Goal: Transaction & Acquisition: Purchase product/service

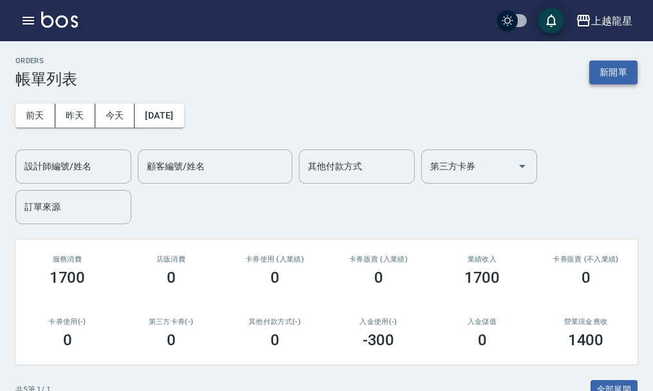
click at [591, 71] on button "新開單" at bounding box center [613, 72] width 48 height 24
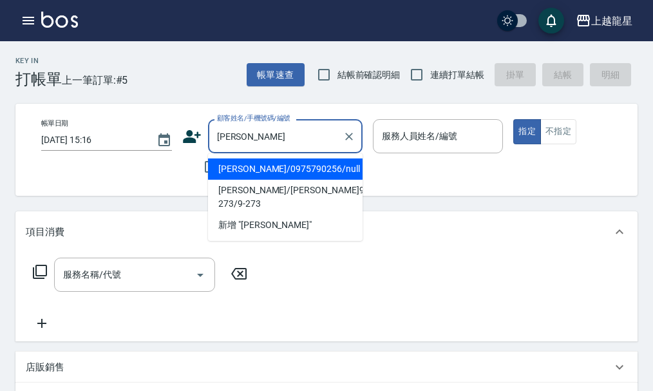
click at [257, 163] on li "[PERSON_NAME]/0975790256/null" at bounding box center [285, 168] width 154 height 21
type input "[PERSON_NAME]/0975790256/null"
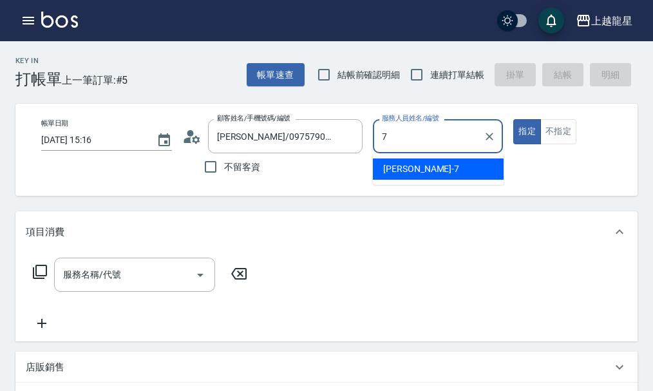
type input "雅君-7"
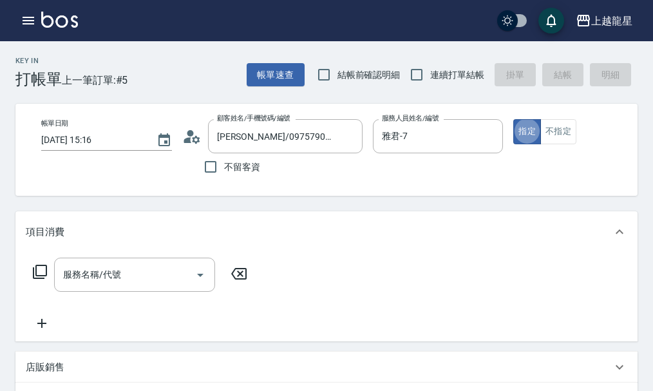
type button "true"
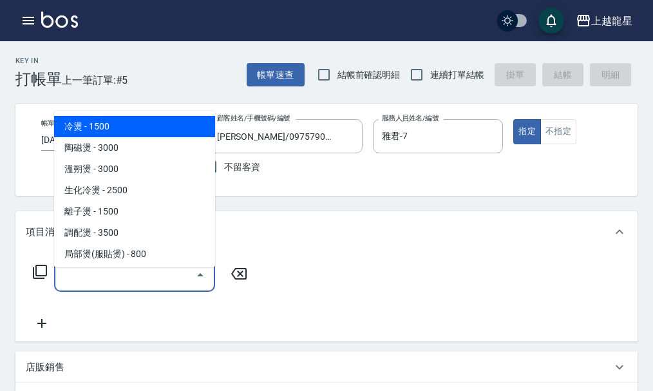
click at [91, 286] on input "服務名稱/代號" at bounding box center [125, 274] width 130 height 23
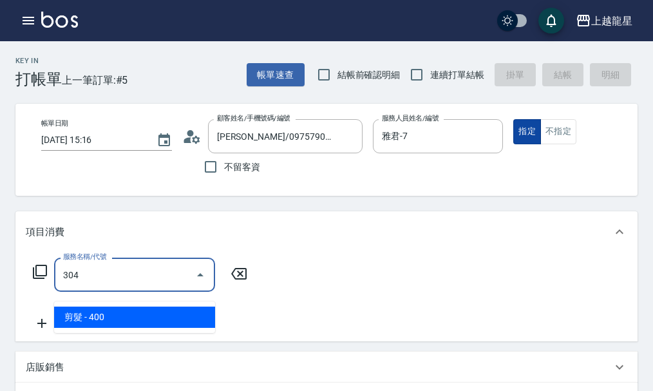
type input "剪髮(304)"
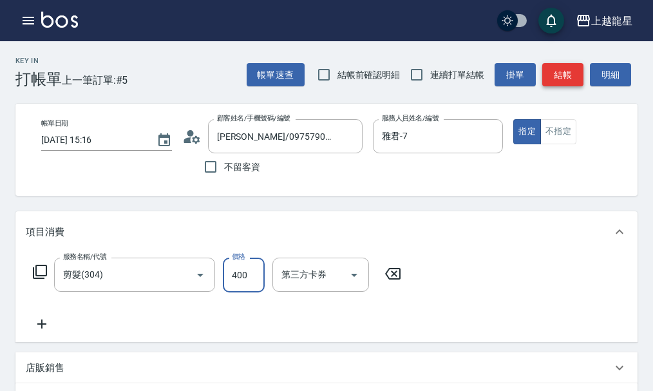
click at [546, 75] on button "結帳" at bounding box center [562, 75] width 41 height 24
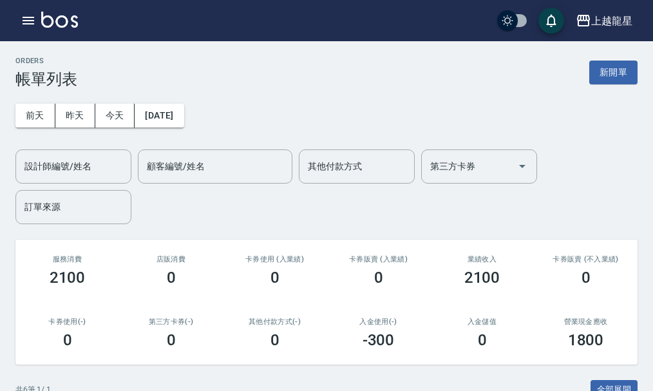
click at [72, 17] on img at bounding box center [59, 20] width 37 height 16
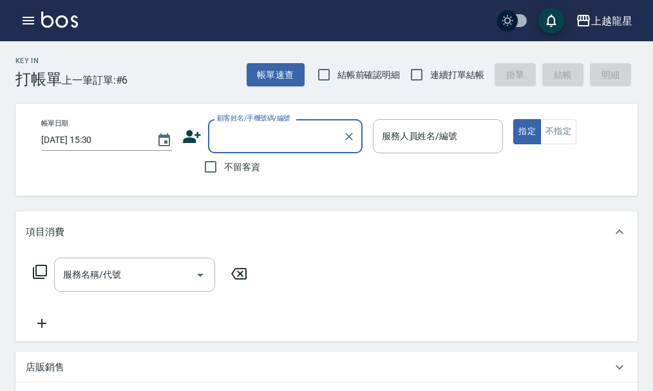
click at [243, 165] on span "不留客資" at bounding box center [242, 167] width 36 height 14
click at [224, 165] on input "不留客資" at bounding box center [210, 166] width 27 height 27
checkbox input "true"
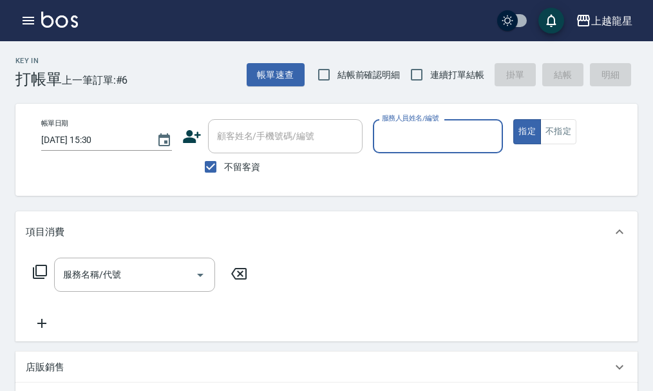
click at [391, 138] on input "服務人員姓名/編號" at bounding box center [437, 136] width 119 height 23
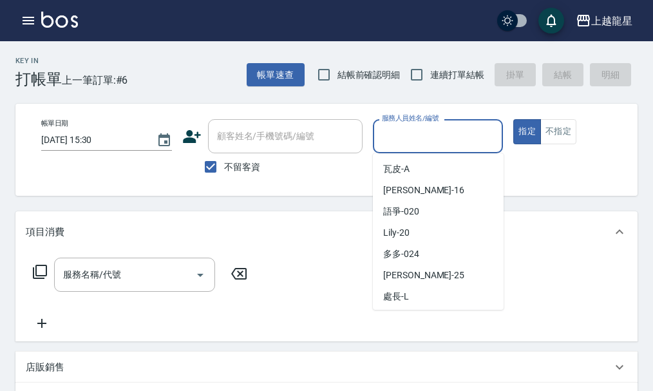
scroll to position [236, 0]
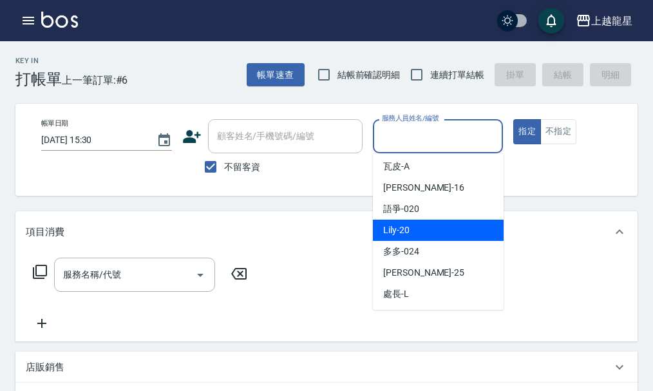
click at [415, 224] on div "Lily -20" at bounding box center [438, 229] width 131 height 21
type input "Lily-20"
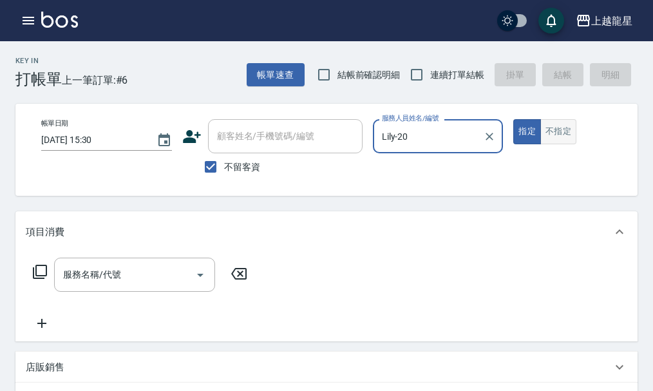
click at [561, 124] on button "不指定" at bounding box center [558, 131] width 36 height 25
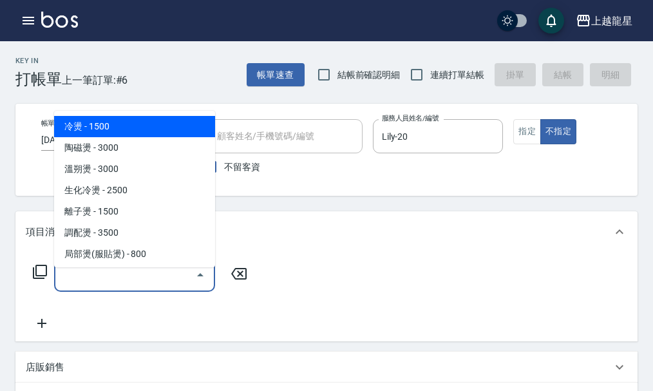
click at [71, 277] on input "服務名稱/代號" at bounding box center [125, 274] width 130 height 23
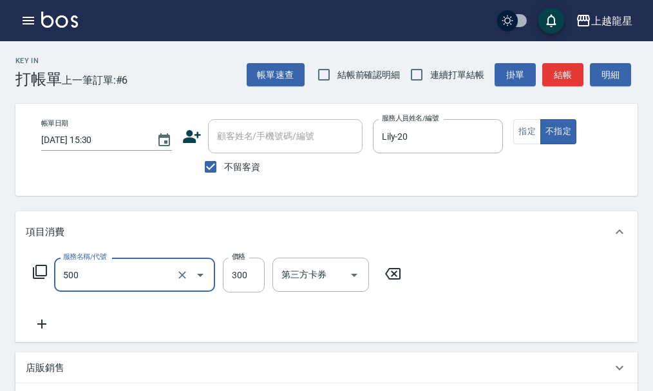
type input "一般洗髮(500)"
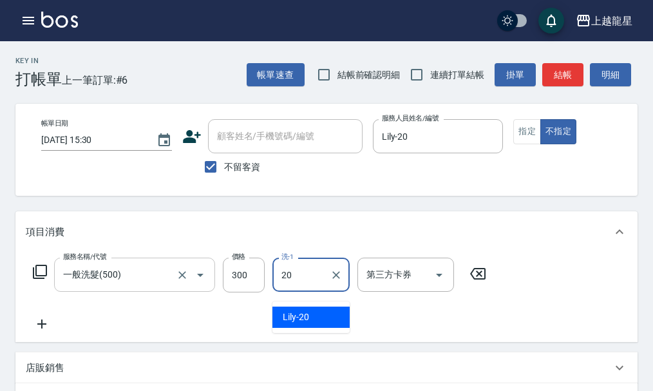
type input "Lily-20"
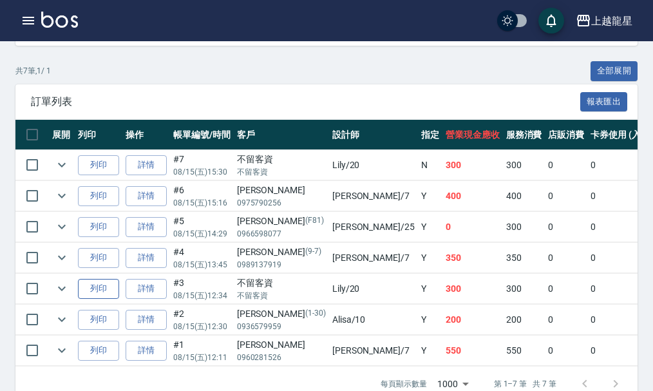
scroll to position [354, 0]
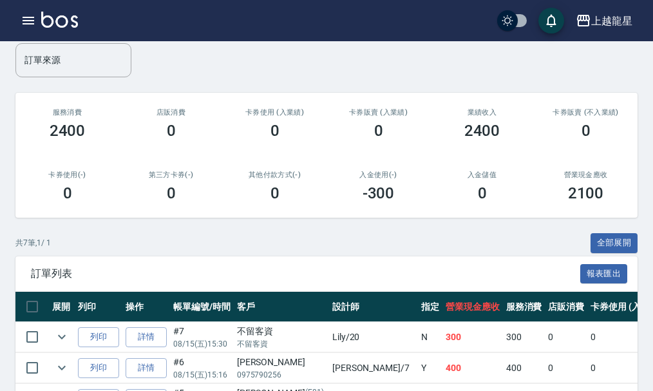
scroll to position [193, 0]
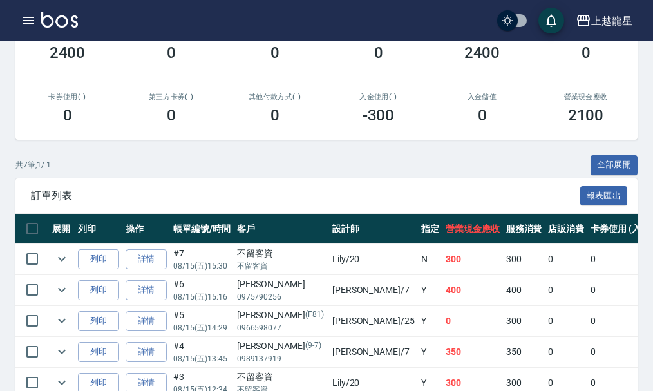
scroll to position [257, 0]
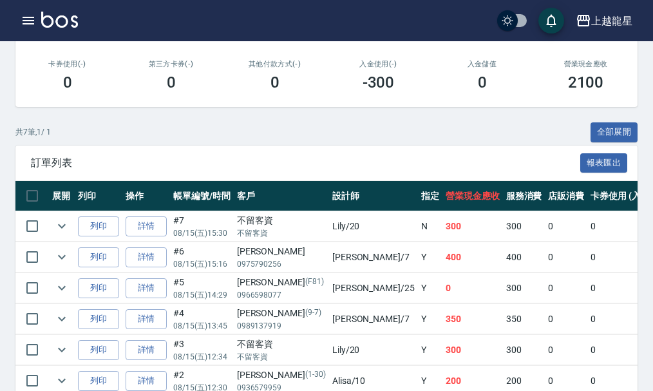
click at [64, 22] on img at bounding box center [59, 20] width 37 height 16
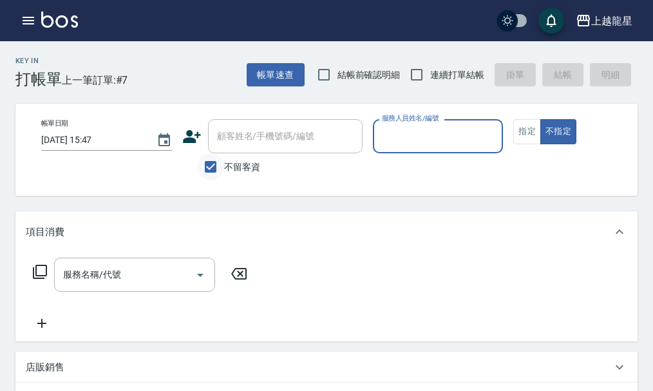
click at [205, 167] on input "不留客資" at bounding box center [210, 166] width 27 height 27
checkbox input "false"
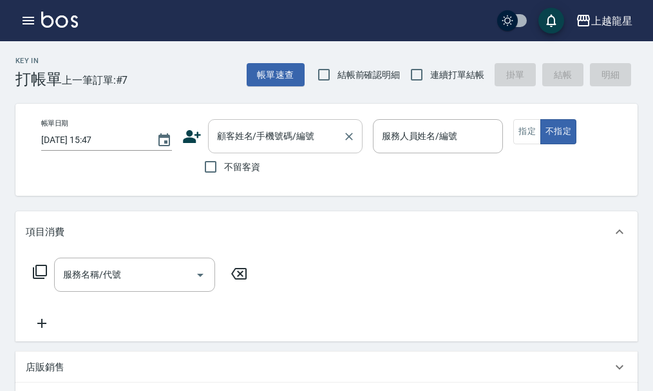
click at [244, 131] on div "顧客姓名/手機號碼/編號 顧客姓名/手機號碼/編號" at bounding box center [285, 136] width 154 height 34
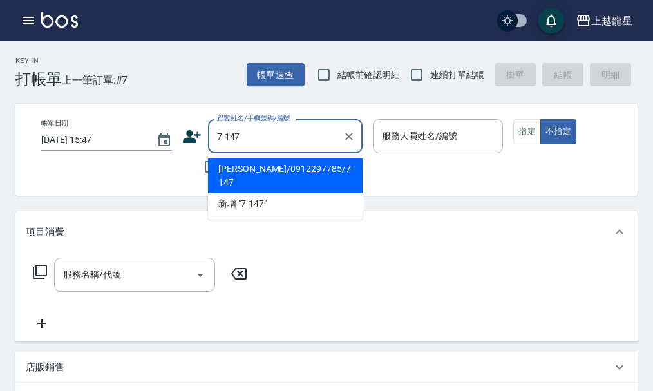
type input "李芷璇/0912297785/7-147"
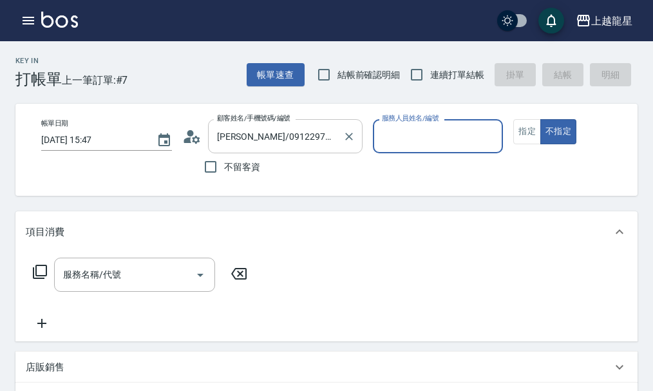
click at [540, 119] on button "不指定" at bounding box center [558, 131] width 36 height 25
type input "雅君-7"
type button "false"
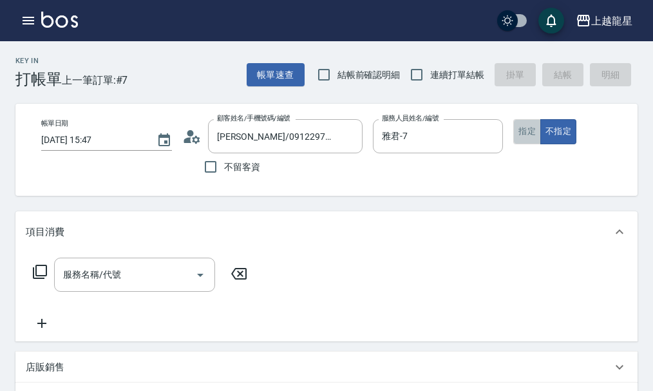
click at [523, 122] on button "指定" at bounding box center [527, 131] width 28 height 25
click at [144, 281] on input "服務名稱/代號" at bounding box center [125, 274] width 130 height 23
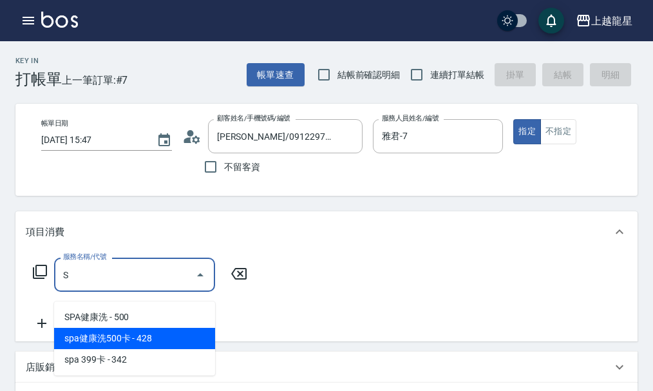
click at [120, 331] on span "spa健康洗500卡 - 428" at bounding box center [134, 338] width 161 height 21
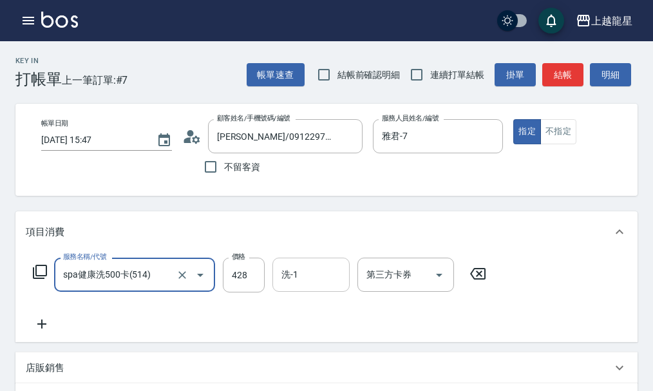
type input "spa健康洗500卡(514)"
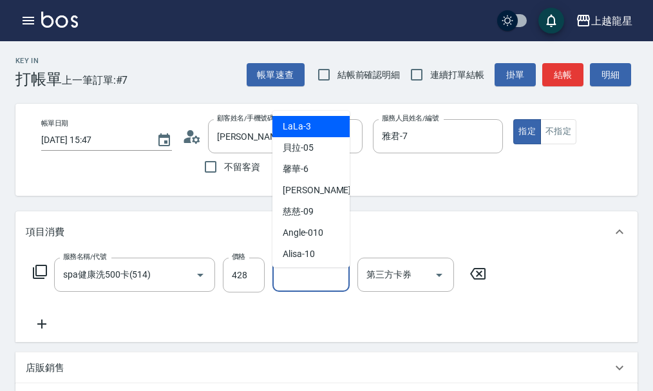
click at [299, 279] on input "洗-1" at bounding box center [311, 274] width 66 height 23
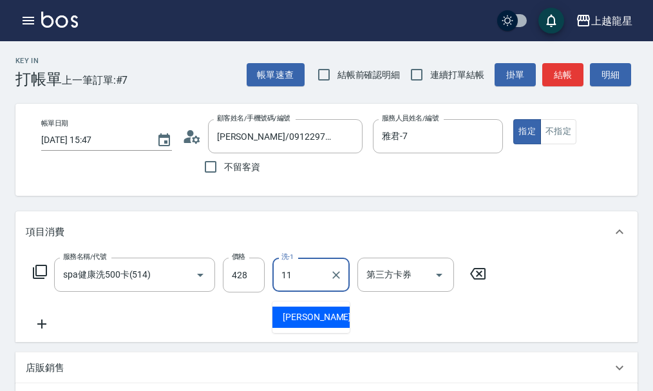
type input "潘潘-11"
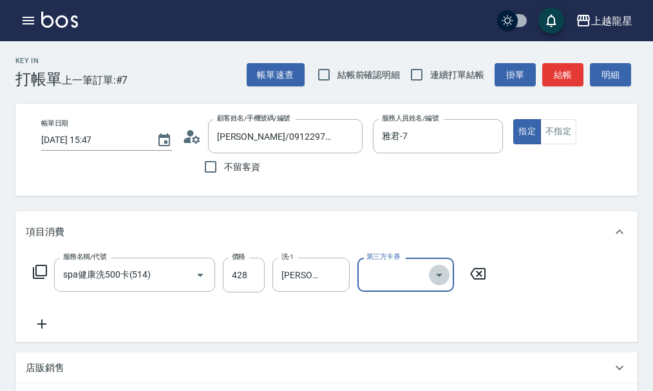
click at [434, 282] on icon "Open" at bounding box center [438, 274] width 15 height 15
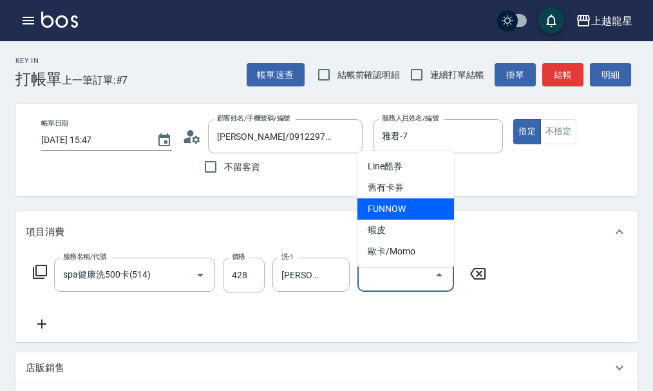
click at [416, 198] on span "FUNNOW" at bounding box center [405, 208] width 97 height 21
type input "FUNNOW"
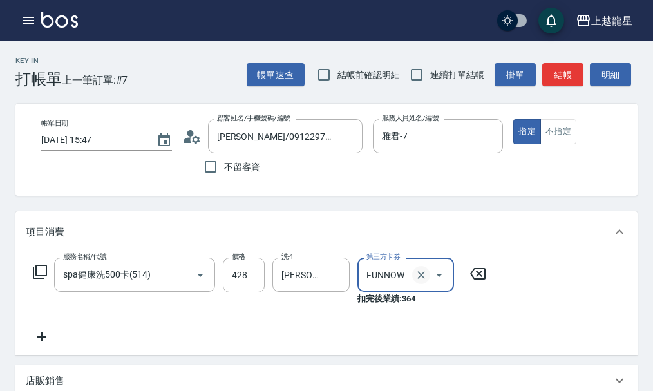
click at [423, 279] on icon "Clear" at bounding box center [421, 275] width 8 height 8
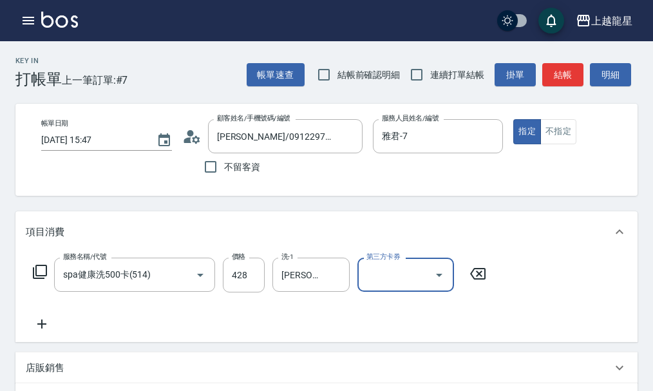
click at [405, 286] on input "第三方卡券" at bounding box center [396, 274] width 66 height 23
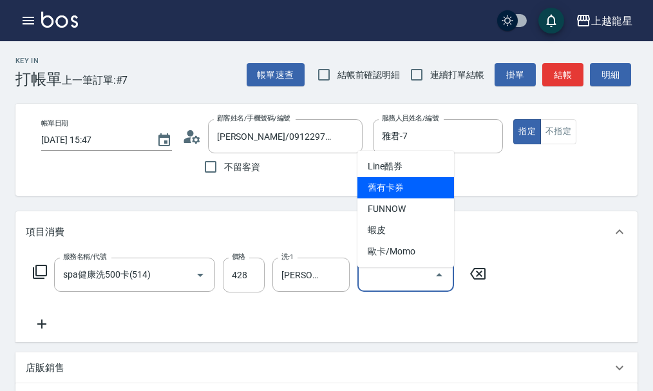
click at [410, 197] on span "舊有卡券" at bounding box center [405, 187] width 97 height 21
type input "舊有卡券"
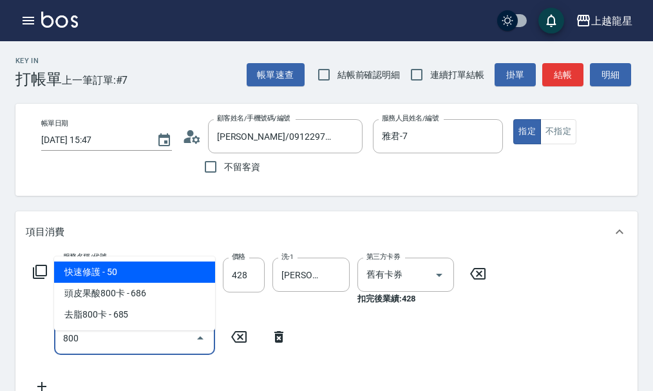
type input "快速修護(800)"
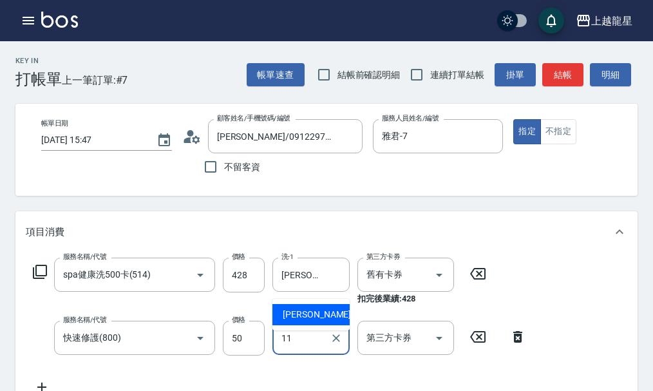
type input "潘潘-11"
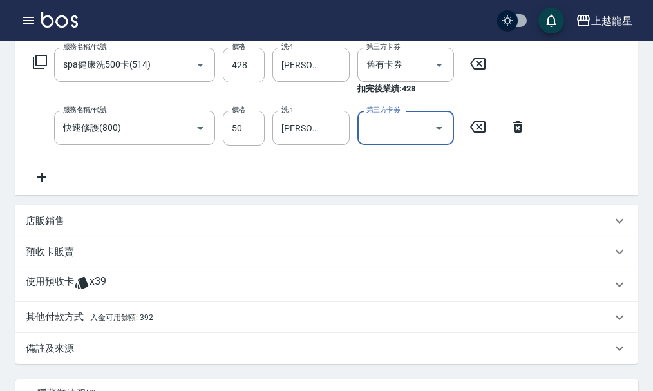
scroll to position [257, 0]
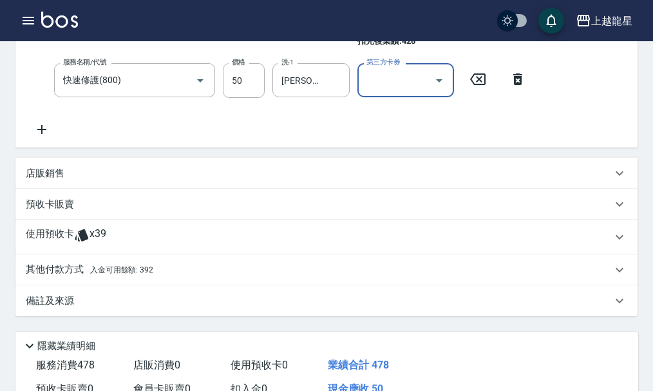
click at [245, 277] on div "其他付款方式 入金可用餘額: 392" at bounding box center [319, 270] width 586 height 14
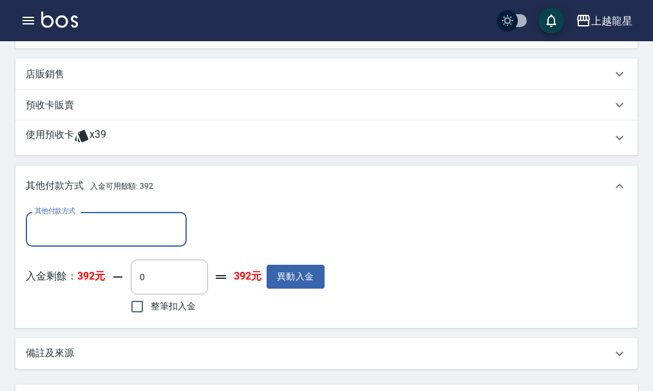
scroll to position [451, 0]
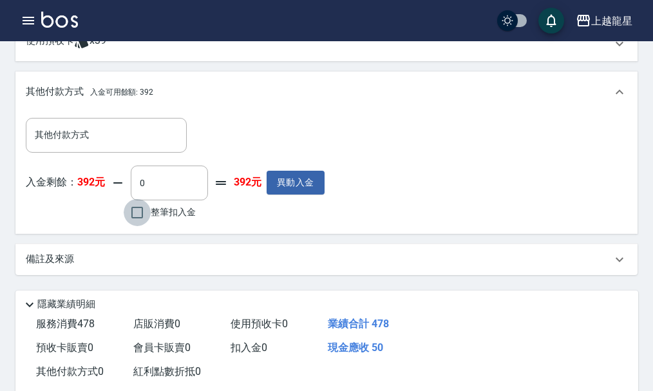
click at [143, 223] on input "整筆扣入金" at bounding box center [137, 212] width 27 height 27
checkbox input "true"
type input "50"
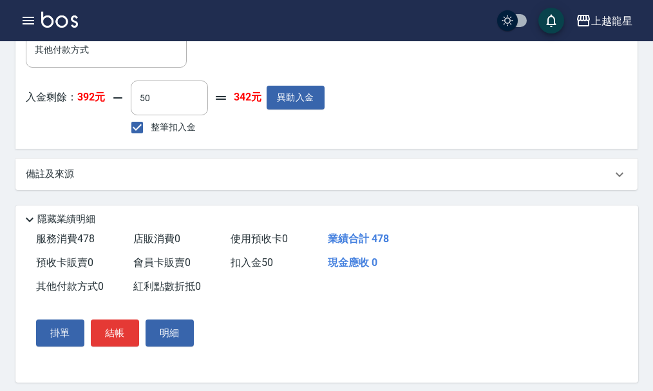
scroll to position [558, 0]
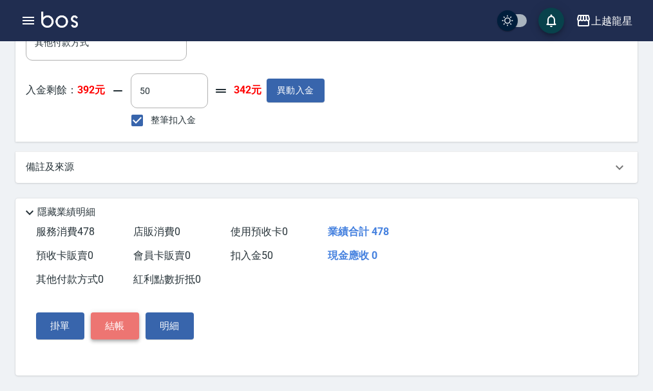
click at [123, 323] on button "結帳" at bounding box center [115, 325] width 48 height 27
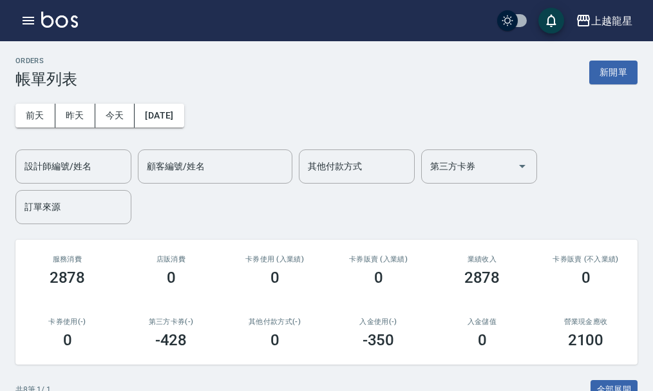
scroll to position [385, 0]
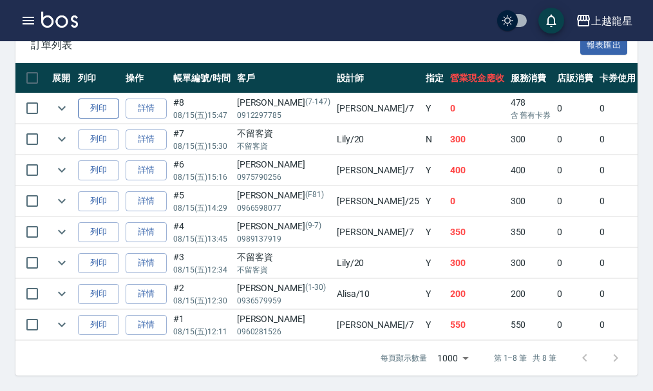
click at [106, 98] on button "列印" at bounding box center [98, 108] width 41 height 20
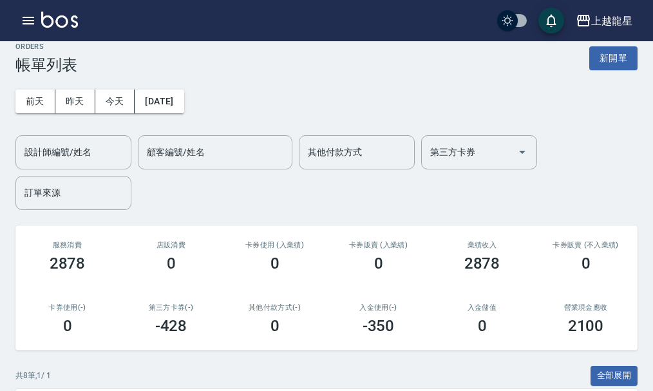
scroll to position [0, 0]
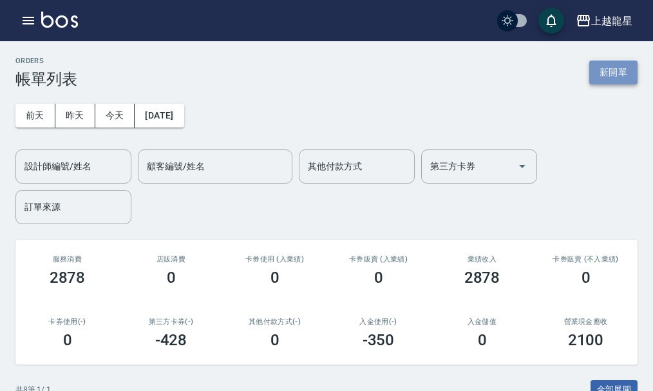
click at [608, 76] on button "新開單" at bounding box center [613, 72] width 48 height 24
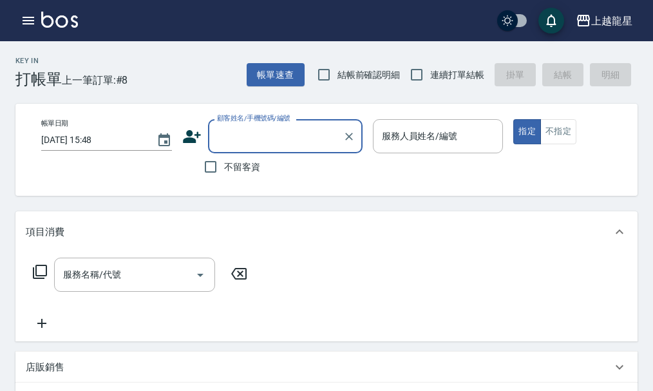
type input "ㄗ"
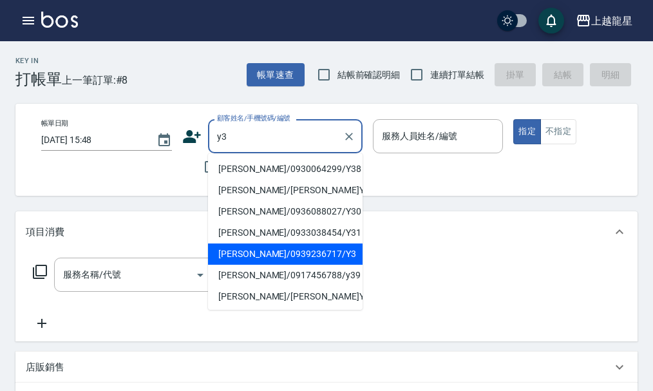
click at [294, 248] on li "張淑真/0939236717/Y3" at bounding box center [285, 253] width 154 height 21
type input "張淑真/0939236717/Y3"
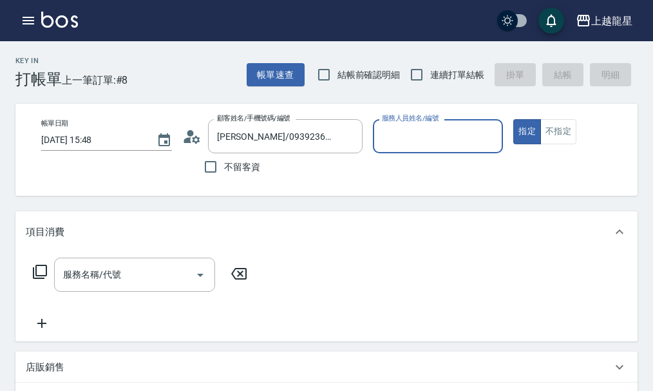
type input "淑雲-25"
click at [487, 139] on icon "Clear" at bounding box center [490, 137] width 8 height 8
click at [442, 138] on input "服務人員姓名/編號" at bounding box center [437, 136] width 119 height 23
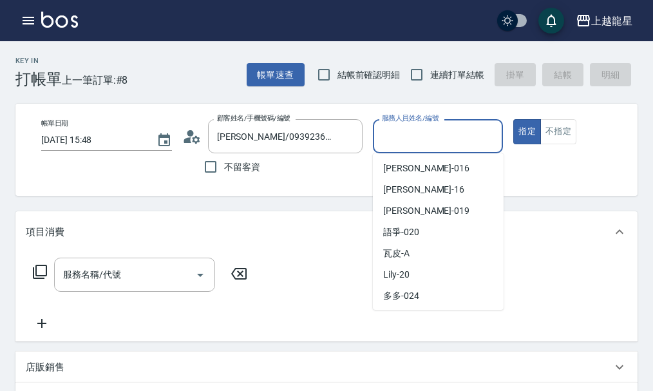
scroll to position [193, 0]
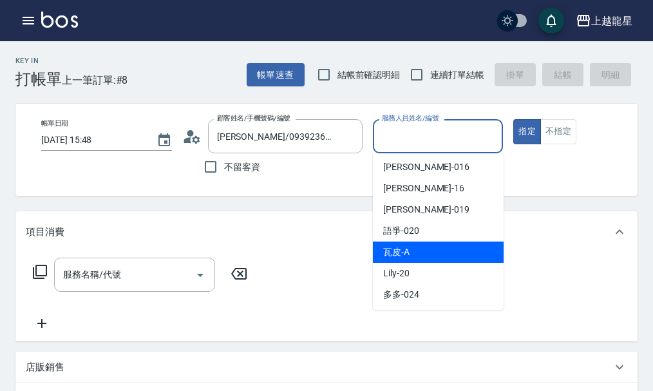
click at [414, 249] on div "瓦皮 -A" at bounding box center [438, 251] width 131 height 21
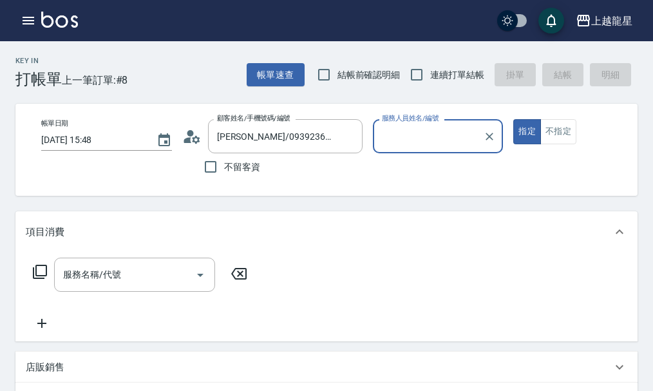
type input "瓦皮-A"
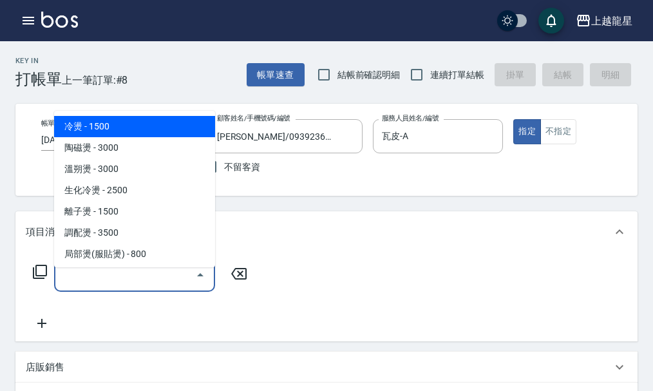
click at [133, 281] on input "服務名稱/代號" at bounding box center [125, 274] width 130 height 23
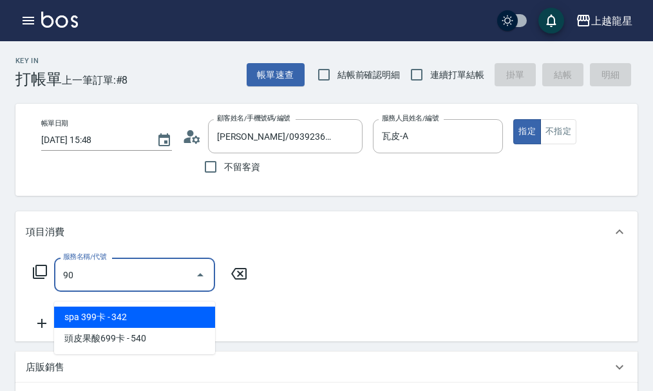
type input "903"
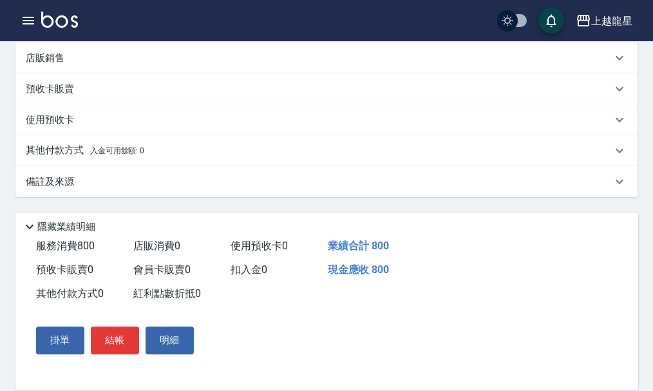
scroll to position [340, 0]
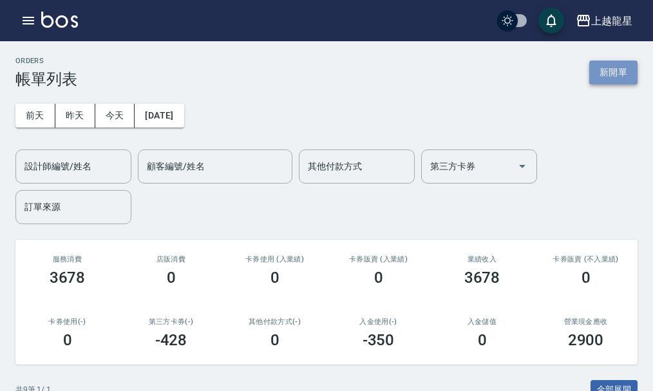
click at [622, 67] on button "新開單" at bounding box center [613, 72] width 48 height 24
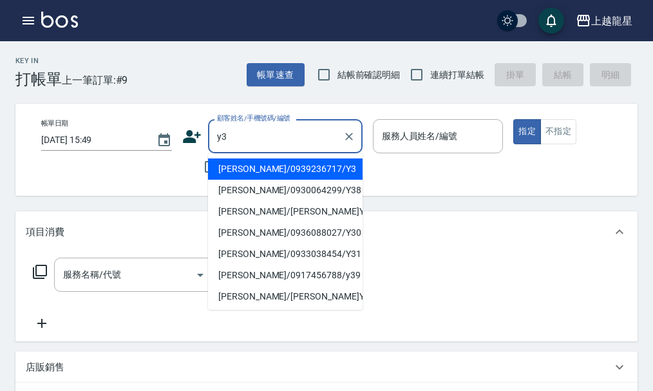
click at [256, 169] on li "張淑真/0939236717/Y3" at bounding box center [285, 168] width 154 height 21
type input "張淑真/0939236717/Y3"
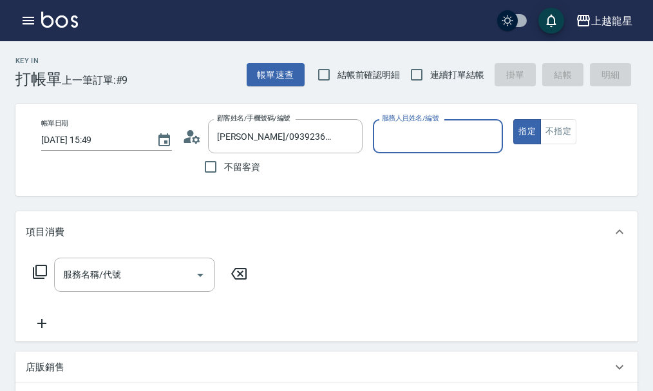
type input "淑雲-25"
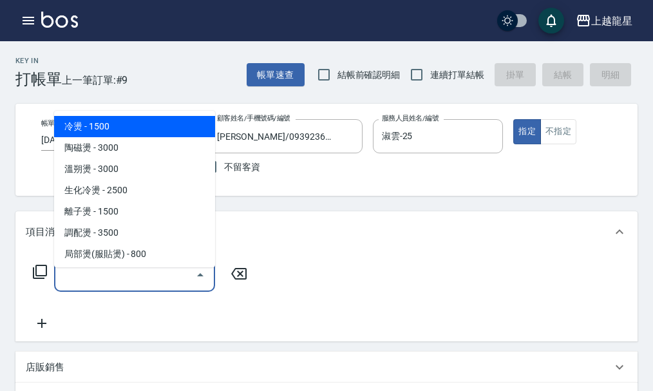
click at [97, 283] on input "服務名稱/代號" at bounding box center [125, 274] width 130 height 23
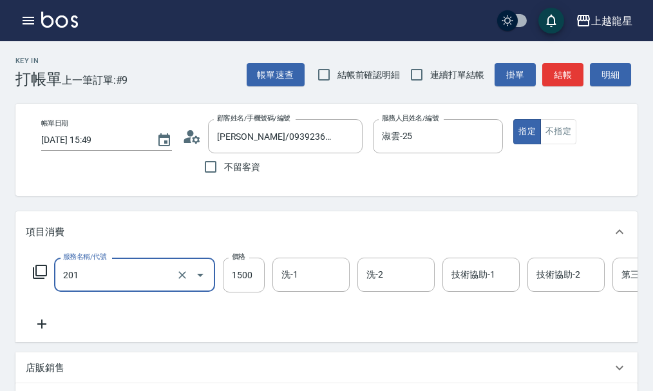
type input "冷燙(201)"
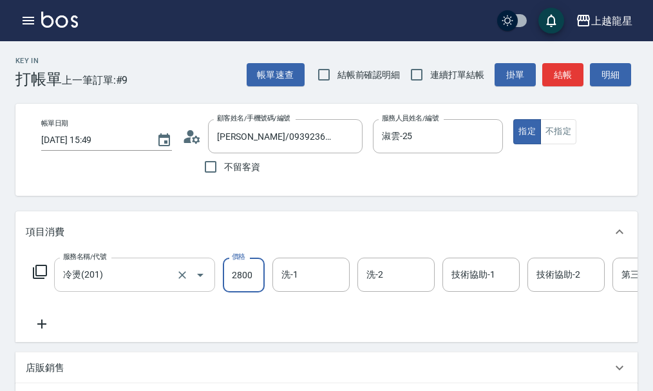
type input "2800"
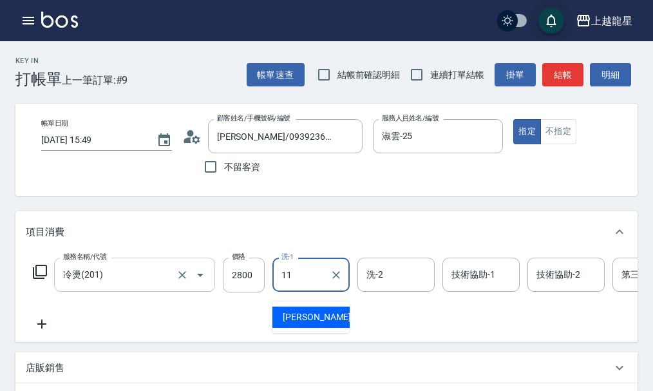
type input "潘潘-11"
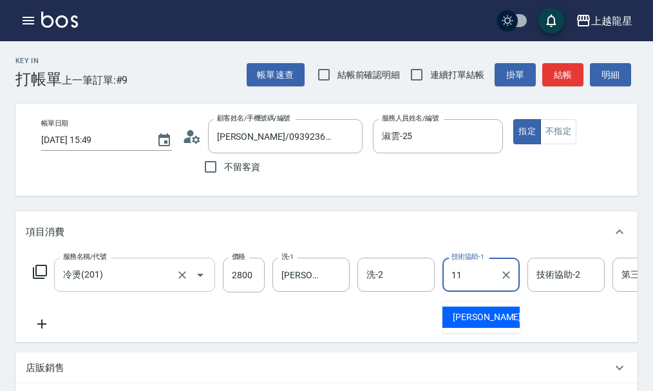
type input "潘潘-11"
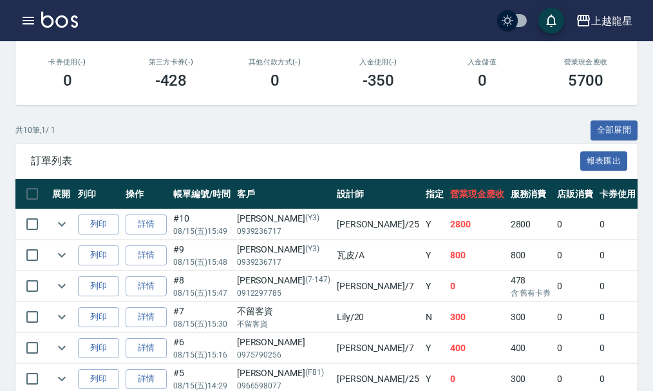
scroll to position [386, 0]
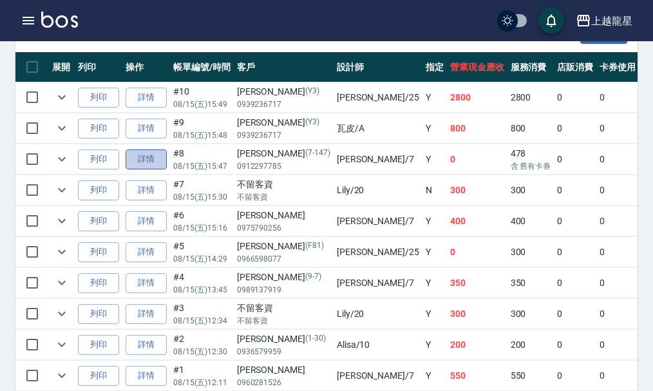
click at [162, 162] on link "詳情" at bounding box center [146, 159] width 41 height 20
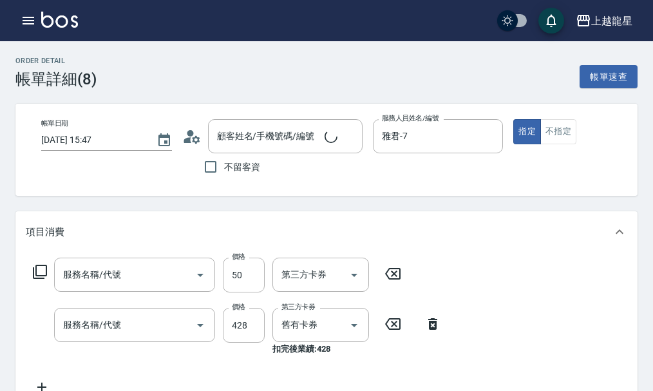
type input "2025/08/15 15:47"
type input "雅君-7"
type input "李芷璇/0912297785/7-147"
type input "快速修護(800)"
type input "spa健康洗500卡(514)"
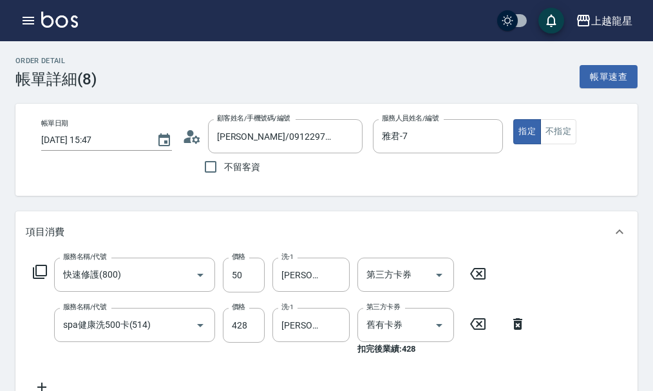
scroll to position [257, 0]
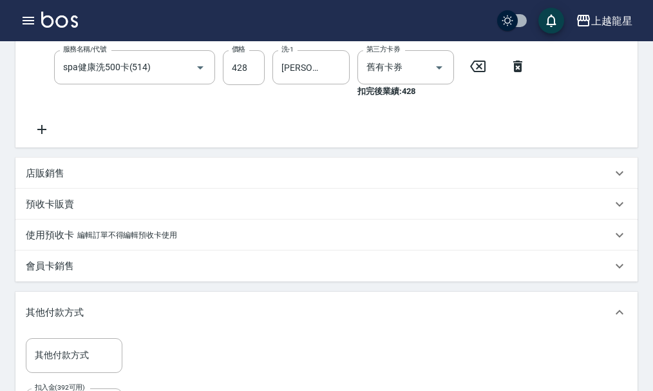
click at [41, 134] on icon at bounding box center [41, 129] width 9 height 9
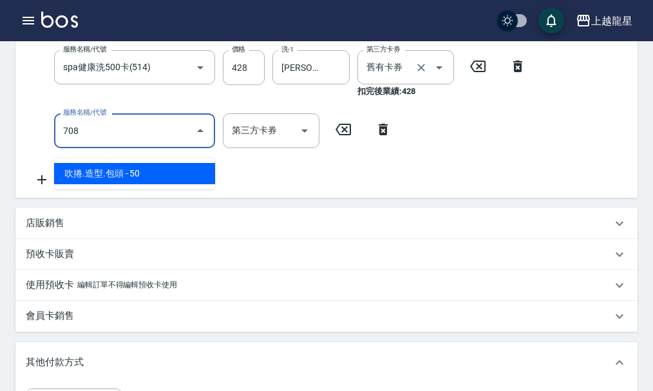
type input "吹捲.造型.包頭(708)"
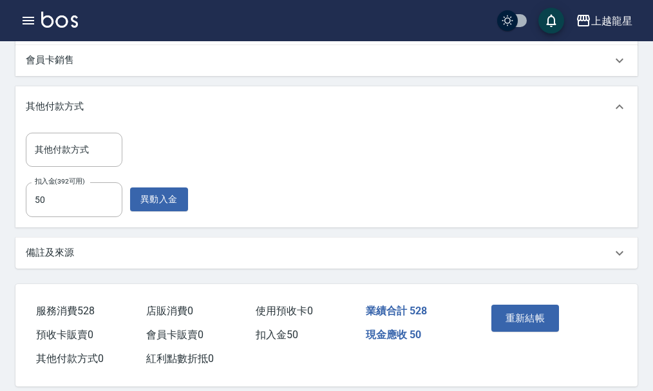
scroll to position [515, 0]
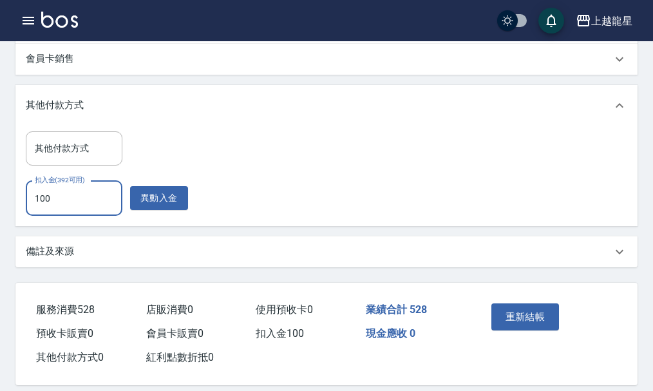
type input "100"
click at [528, 318] on button "重新結帳" at bounding box center [525, 316] width 68 height 27
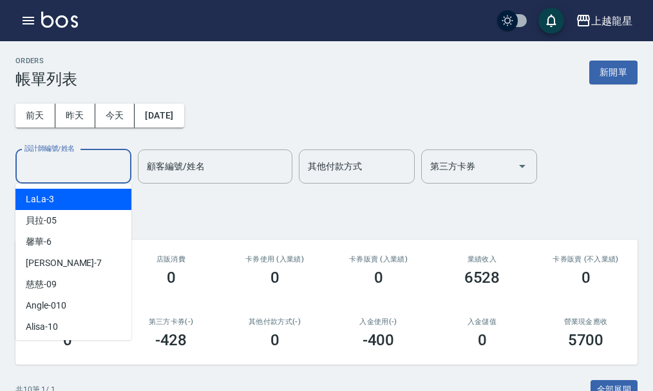
click at [69, 169] on input "設計師編號/姓名" at bounding box center [73, 166] width 104 height 23
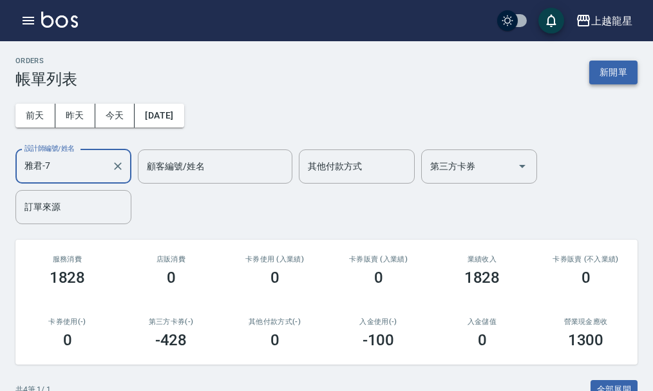
type input "雅君-7"
click at [610, 80] on button "新開單" at bounding box center [613, 72] width 48 height 24
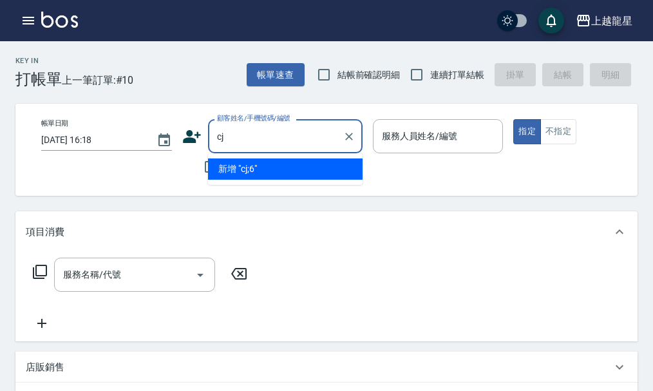
type input "c"
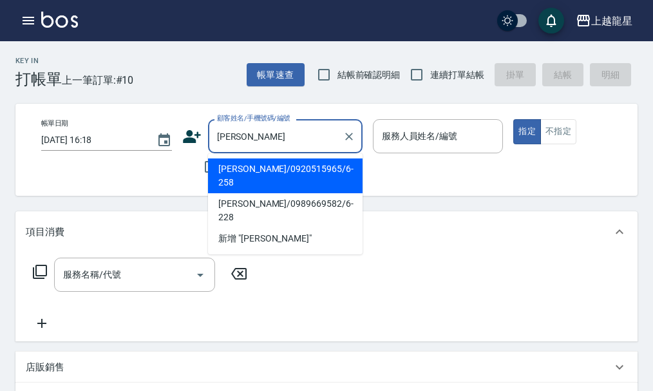
click at [249, 171] on li "黃晴/0920515965/6-258" at bounding box center [285, 175] width 154 height 35
type input "黃晴/0920515965/6-258"
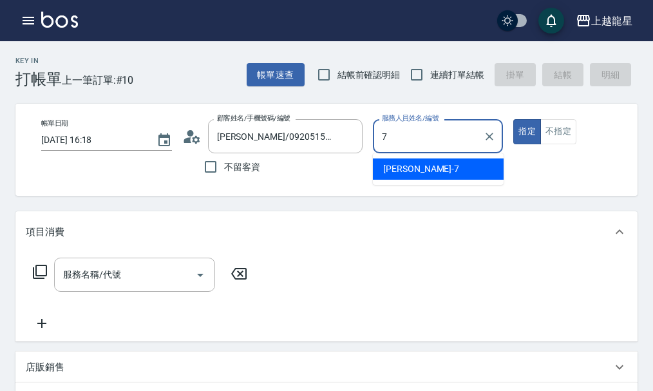
type input "雅君-7"
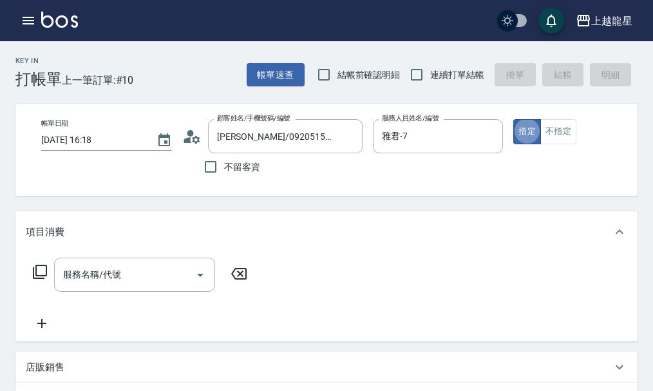
type button "true"
click at [93, 292] on div "服務名稱/代號" at bounding box center [134, 274] width 161 height 34
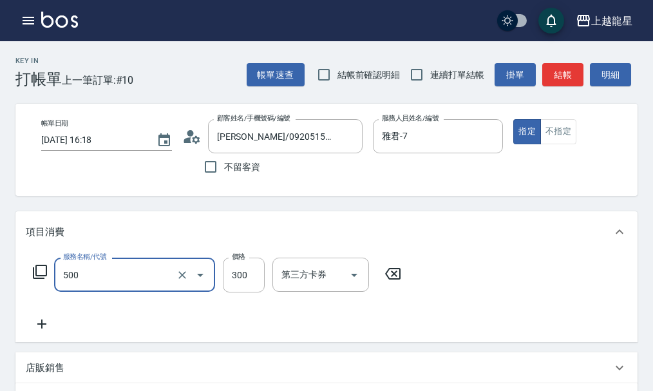
type input "一般洗髮(500)"
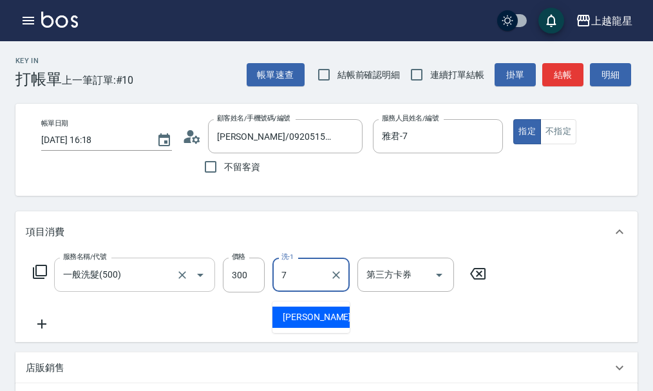
type input "雅君-7"
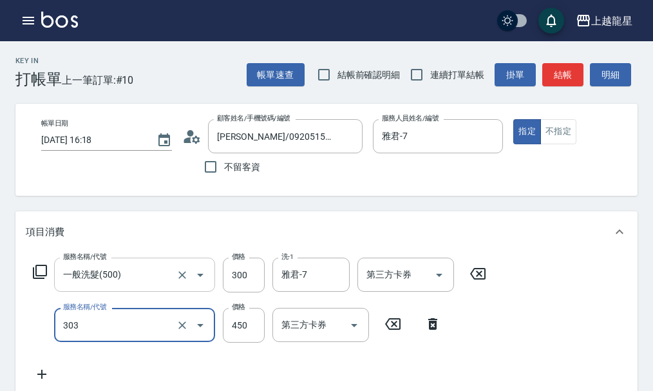
type input "剪髮(303)"
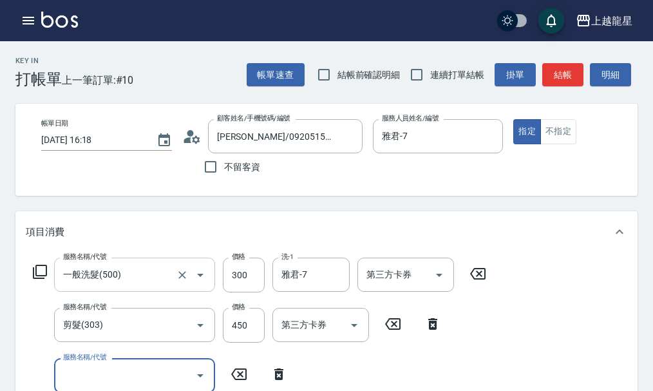
scroll to position [6, 0]
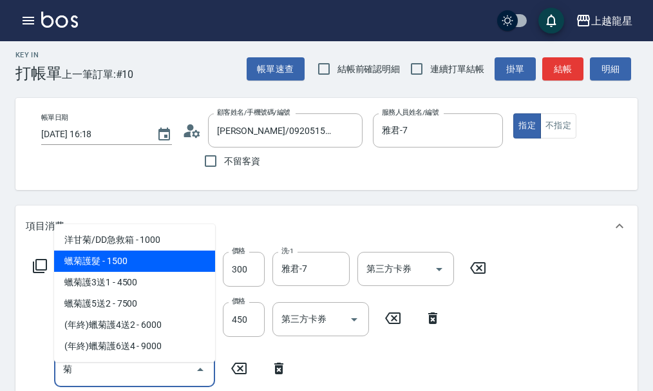
click at [123, 268] on span "蠟菊護髮 - 1500" at bounding box center [134, 260] width 161 height 21
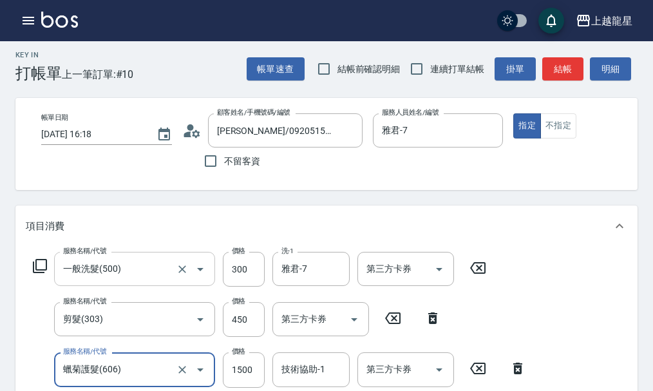
type input "蠟菊護髮(606)"
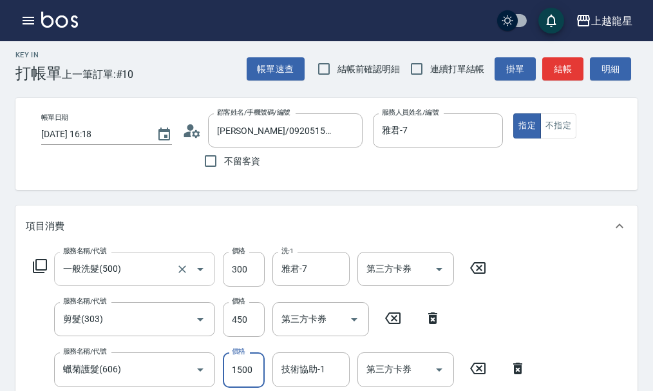
scroll to position [12, 0]
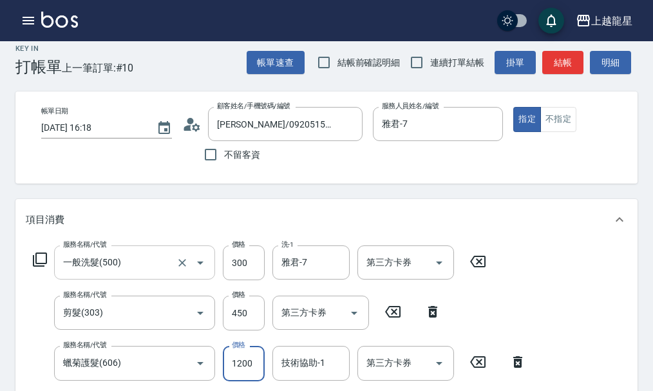
type input "1200"
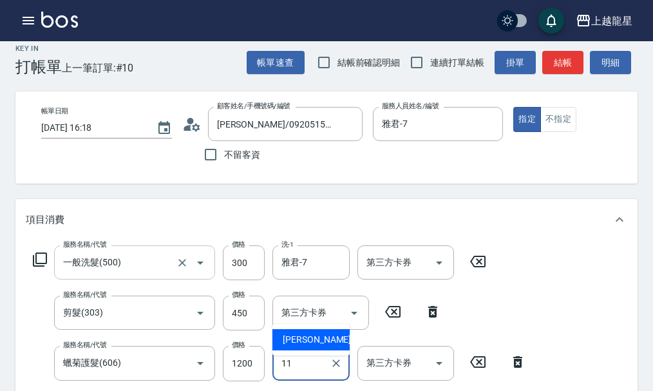
type input "潘潘-11"
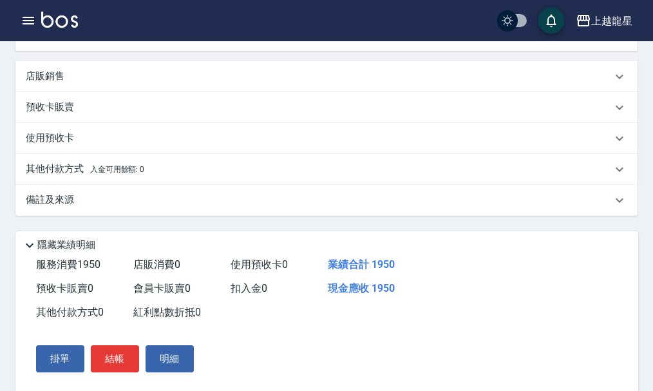
scroll to position [440, 0]
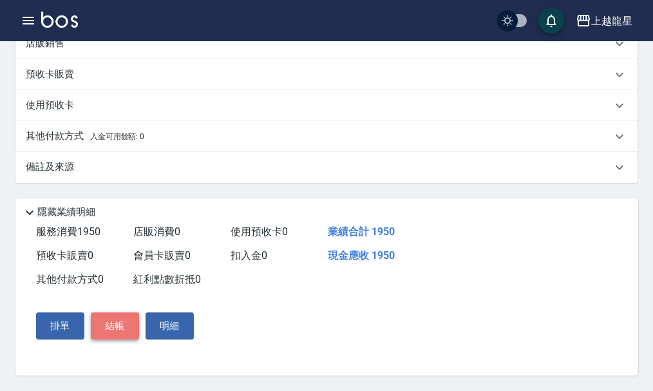
click at [124, 319] on button "結帳" at bounding box center [115, 325] width 48 height 27
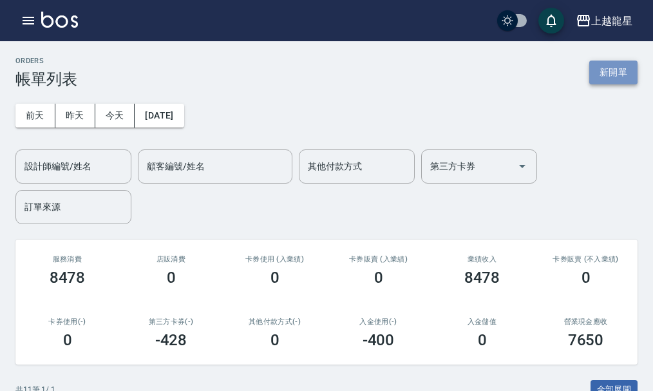
click at [617, 64] on button "新開單" at bounding box center [613, 72] width 48 height 24
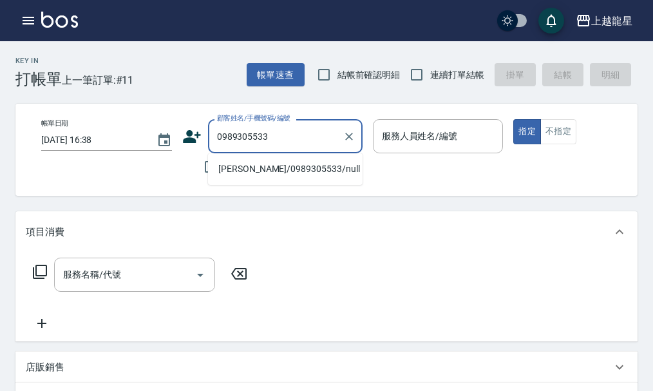
click at [257, 157] on ul "劉蔓萱/0989305533/null" at bounding box center [285, 169] width 154 height 32
click at [254, 163] on li "劉蔓萱/0989305533/null" at bounding box center [285, 168] width 154 height 21
type input "劉蔓萱/0989305533/null"
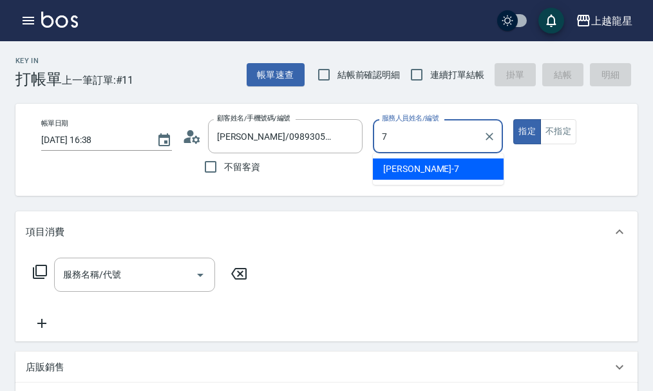
type input "雅君-7"
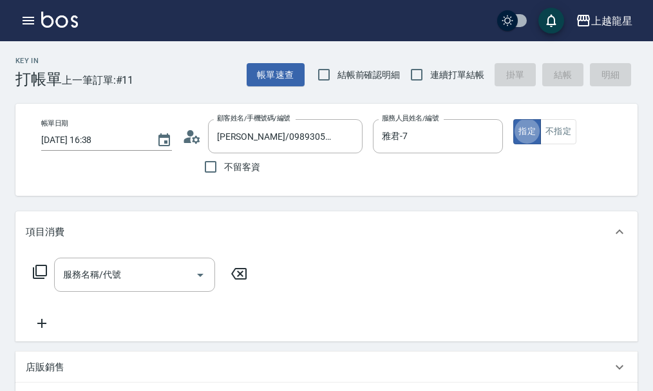
type button "true"
click at [82, 279] on div "服務名稱/代號 服務名稱/代號" at bounding box center [134, 274] width 161 height 34
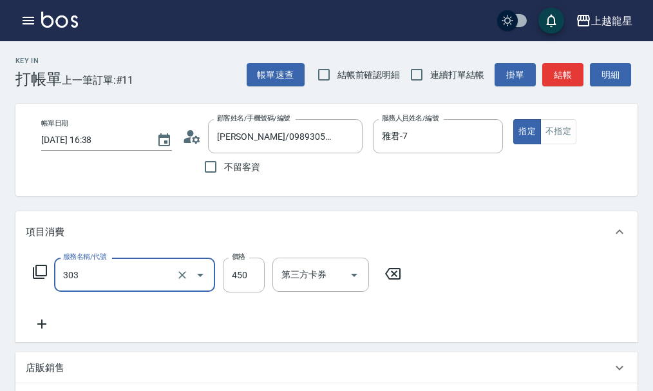
type input "剪髮(303)"
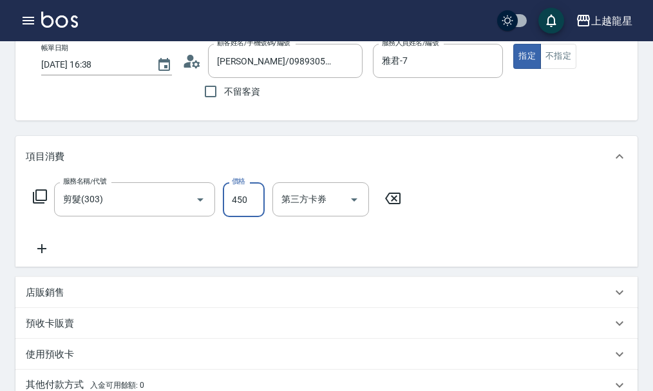
scroll to position [193, 0]
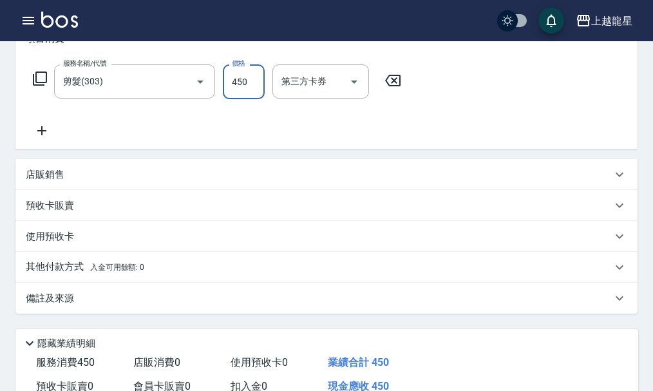
click at [66, 176] on div "店販銷售" at bounding box center [326, 174] width 622 height 31
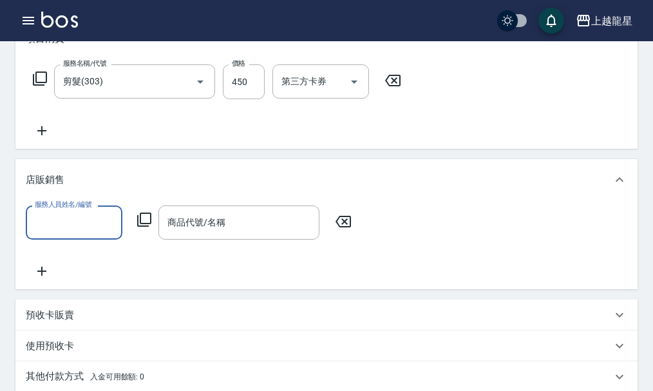
scroll to position [0, 0]
type input "雅君-7"
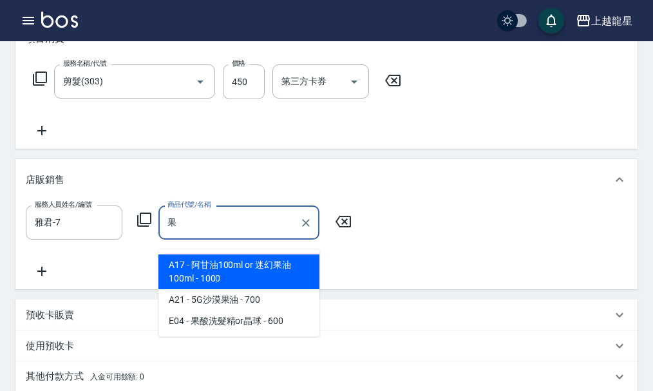
click at [250, 268] on span "A17 - 阿甘油100ml or 迷幻果油100ml - 1000" at bounding box center [238, 271] width 161 height 35
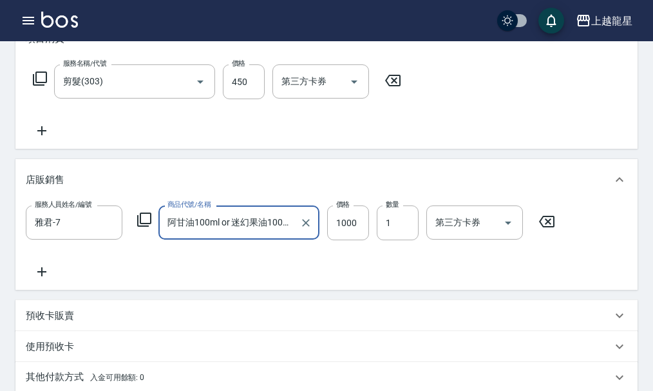
scroll to position [450, 0]
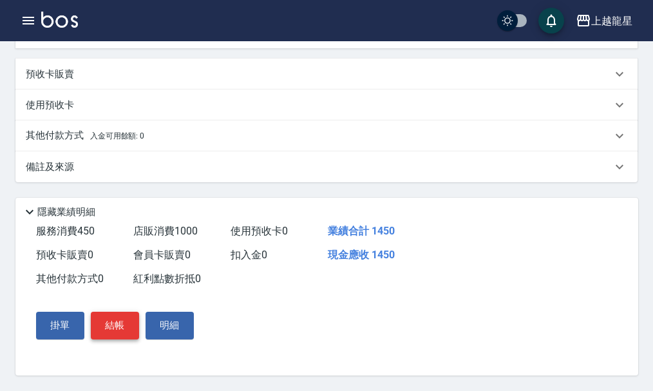
type input "阿甘油100ml or 迷幻果油100ml"
click at [115, 320] on button "結帳" at bounding box center [115, 325] width 48 height 27
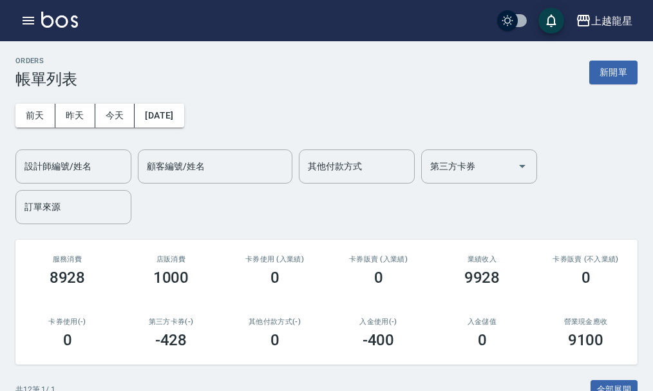
click at [54, 21] on img at bounding box center [59, 20] width 37 height 16
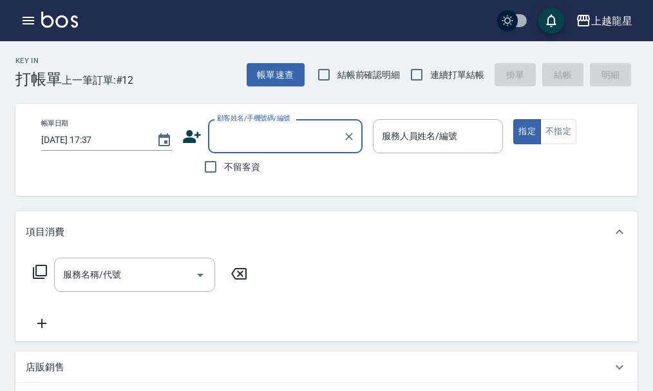
click at [266, 138] on input "顧客姓名/手機號碼/編號" at bounding box center [276, 136] width 124 height 23
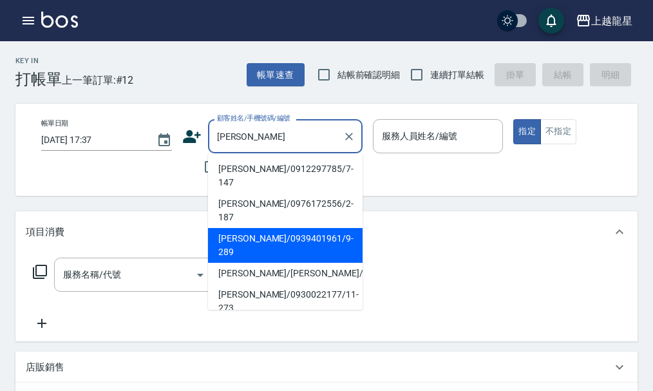
click at [251, 228] on li "李麗君/0939401961/9-289" at bounding box center [285, 245] width 154 height 35
type input "李麗君/0939401961/9-289"
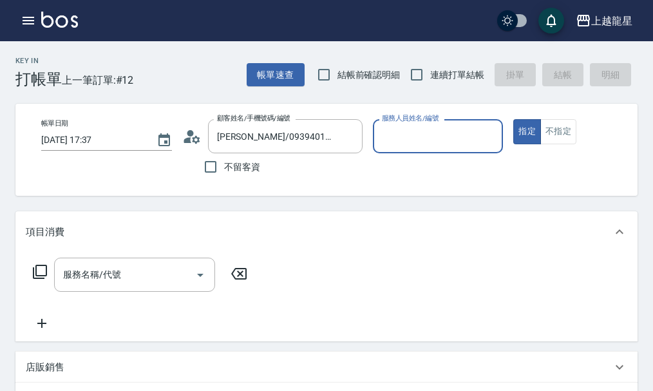
type input "雅君-7"
click at [162, 286] on input "服務名稱/代號" at bounding box center [125, 274] width 130 height 23
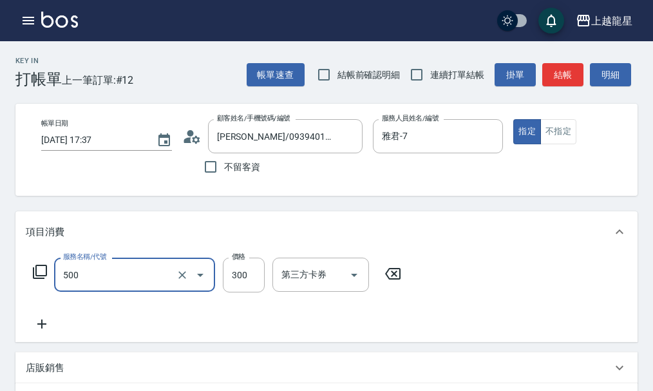
type input "一般洗髮(500)"
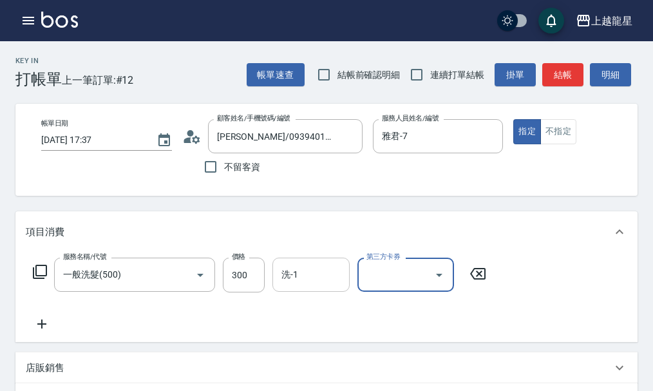
click at [300, 286] on input "洗-1" at bounding box center [311, 274] width 66 height 23
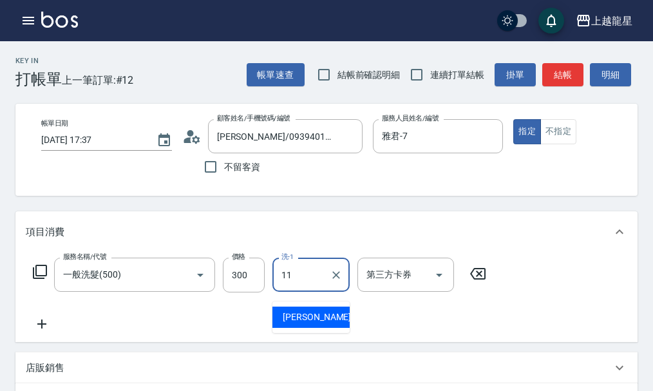
type input "潘潘-11"
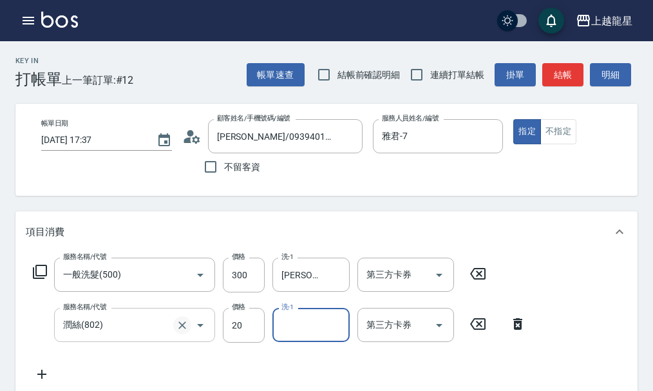
click at [173, 331] on button "Clear" at bounding box center [182, 325] width 18 height 18
type input "潤絲(802)"
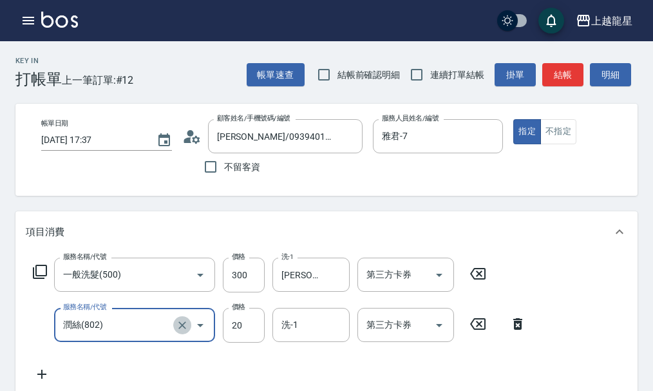
click at [183, 329] on icon "Clear" at bounding box center [182, 325] width 8 height 8
type input "快速修護(800)"
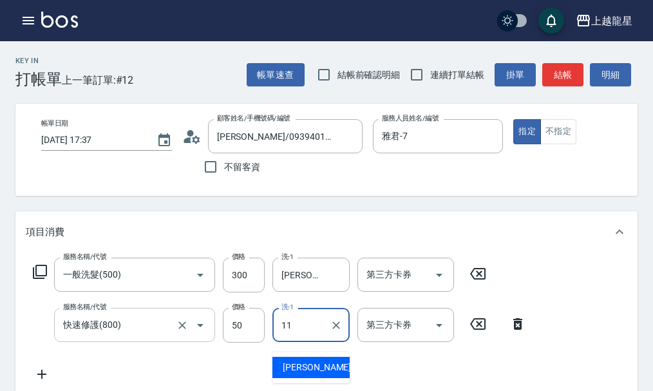
type input "潘潘-11"
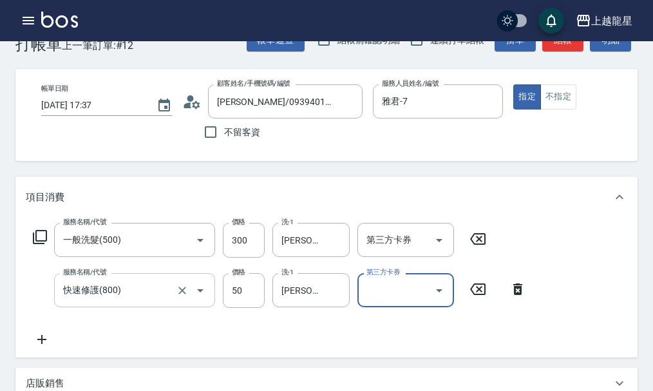
scroll to position [394, 0]
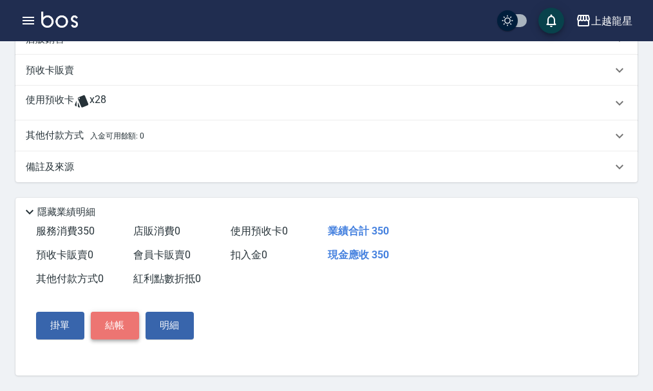
click at [112, 326] on button "結帳" at bounding box center [115, 325] width 48 height 27
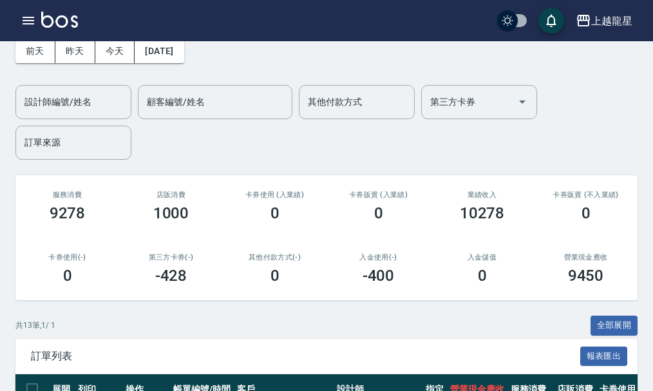
scroll to position [257, 0]
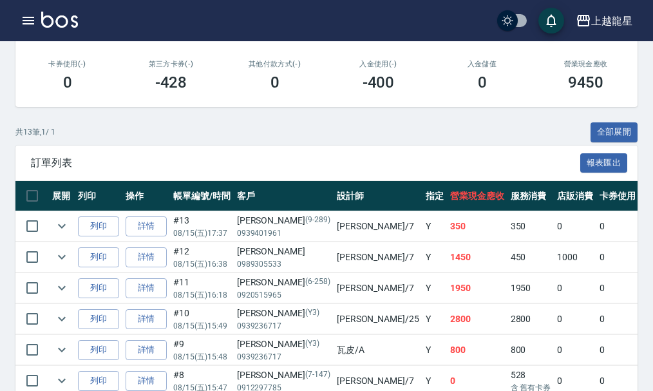
click at [52, 26] on img at bounding box center [59, 20] width 37 height 16
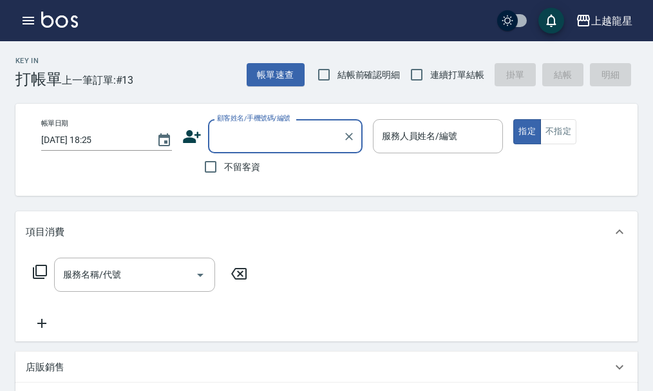
click at [227, 136] on input "顧客姓名/手機號碼/編號" at bounding box center [276, 136] width 124 height 23
click at [263, 127] on input "顧客姓名/手機號碼/編號" at bounding box center [276, 136] width 124 height 23
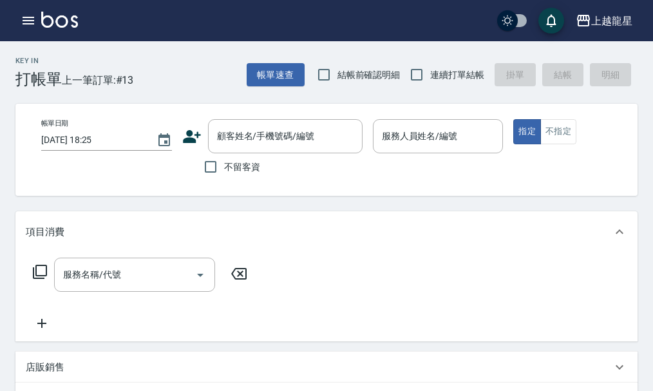
click at [239, 165] on span "不留客資" at bounding box center [242, 167] width 36 height 14
click at [224, 165] on input "不留客資" at bounding box center [210, 166] width 27 height 27
checkbox input "true"
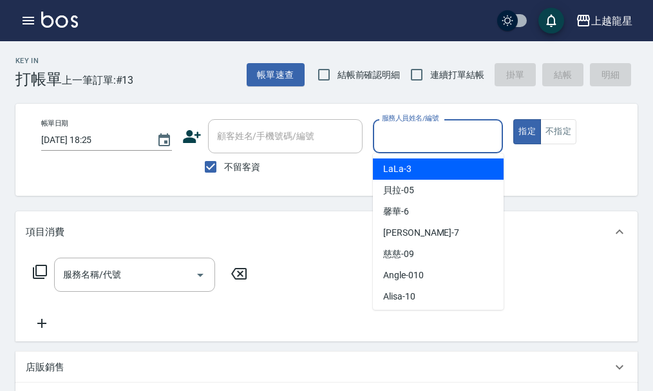
drag, startPoint x: 479, startPoint y: 140, endPoint x: 452, endPoint y: 140, distance: 27.7
click at [454, 140] on input "服務人員姓名/編號" at bounding box center [437, 136] width 119 height 23
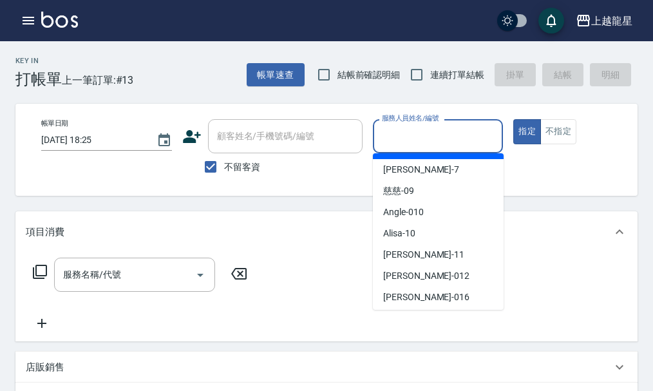
scroll to position [236, 0]
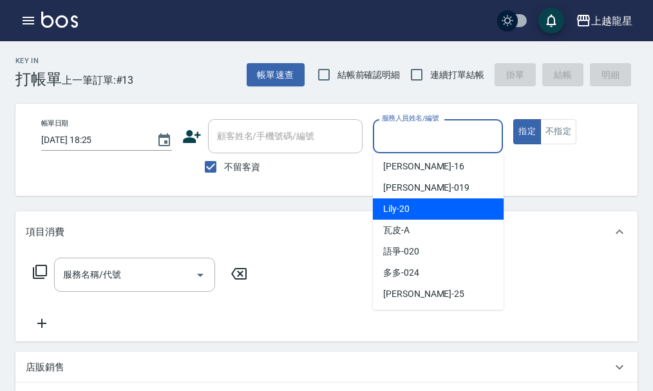
click at [432, 207] on div "Lily -20" at bounding box center [438, 208] width 131 height 21
type input "Lily-20"
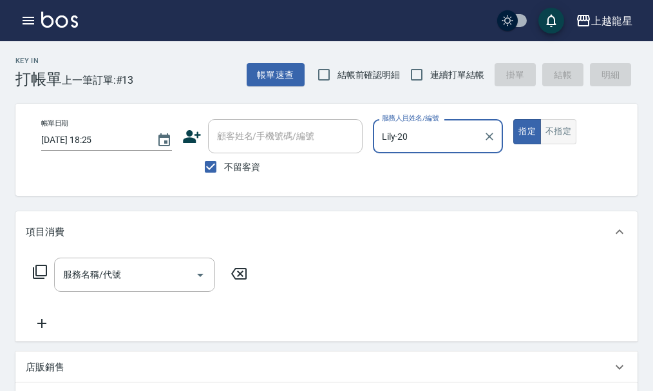
click at [551, 139] on button "不指定" at bounding box center [558, 131] width 36 height 25
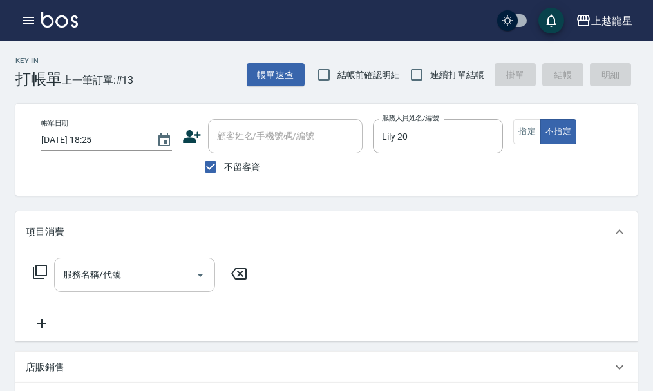
click at [124, 286] on input "服務名稱/代號" at bounding box center [125, 274] width 130 height 23
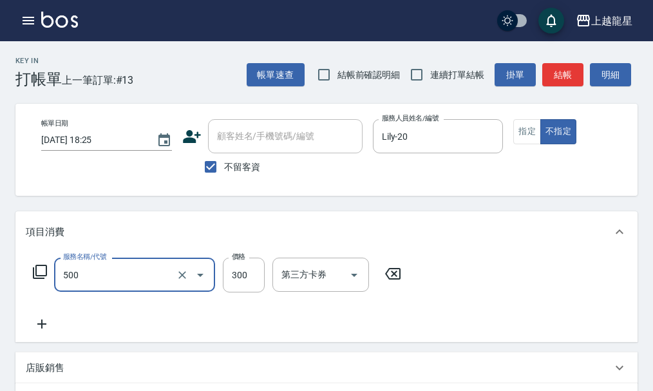
type input "一般洗髮(500)"
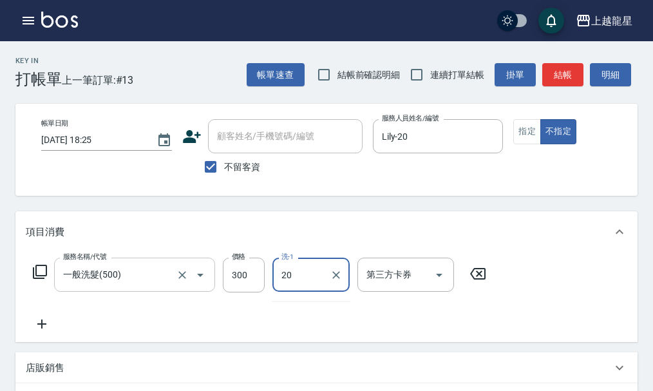
type input "Lily-20"
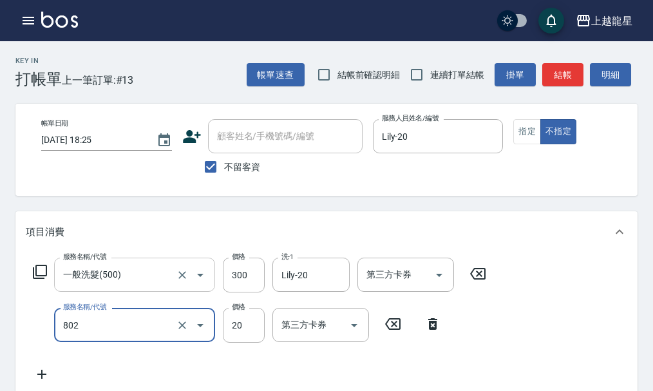
type input "潤絲(802)"
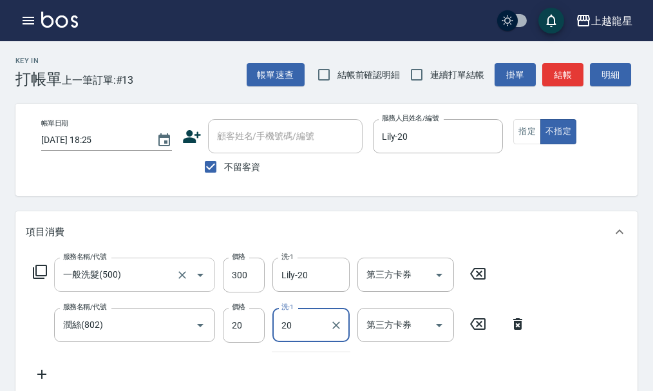
type input "Lily-20"
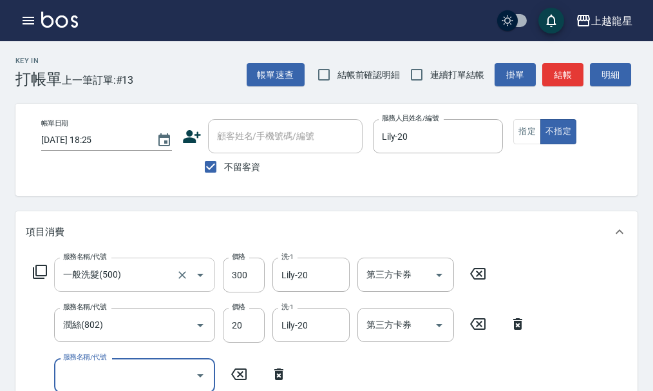
scroll to position [6, 0]
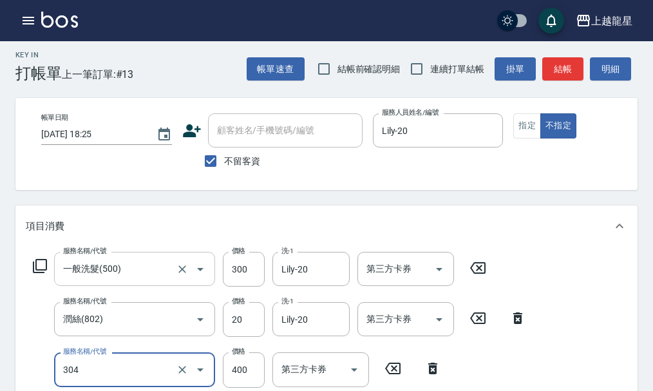
type input "剪髮(304)"
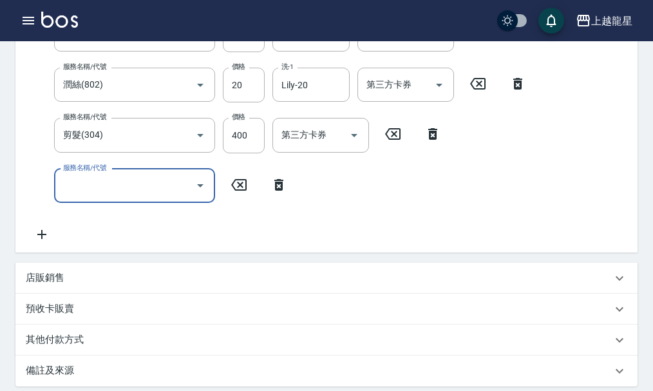
scroll to position [459, 0]
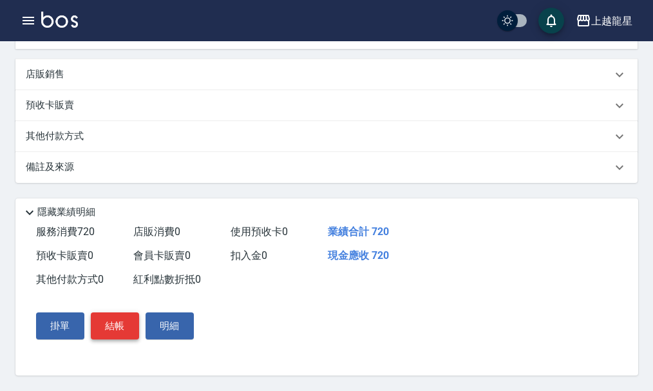
click at [116, 330] on button "結帳" at bounding box center [115, 325] width 48 height 27
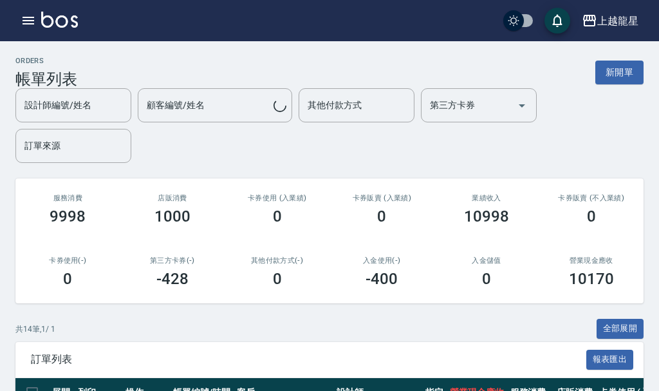
click at [54, 21] on img at bounding box center [59, 20] width 37 height 16
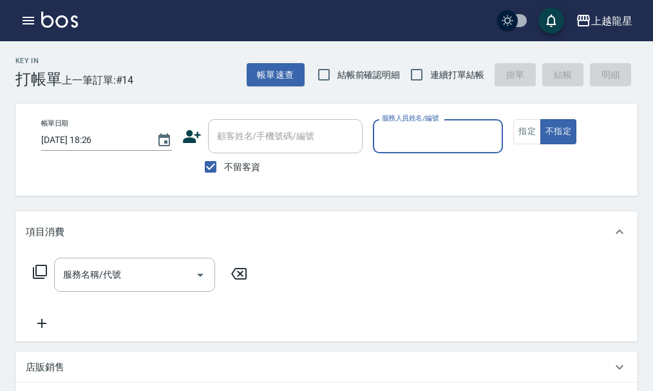
click at [432, 134] on input "服務人員姓名/編號" at bounding box center [437, 136] width 119 height 23
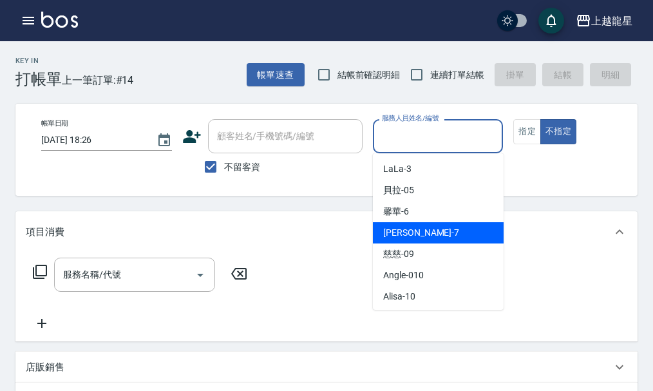
click at [415, 222] on div "雅君 -7" at bounding box center [438, 232] width 131 height 21
type input "雅君-7"
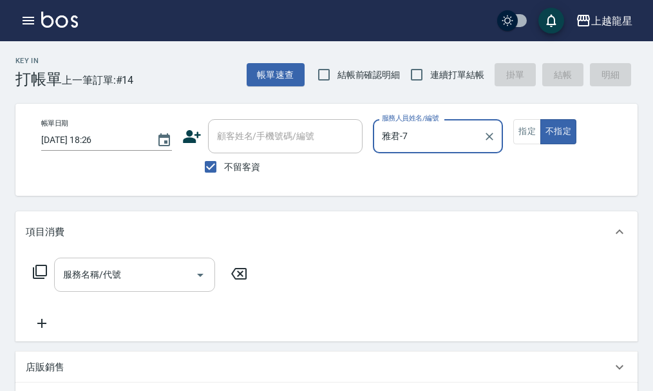
click at [91, 280] on div "服務名稱/代號 服務名稱/代號" at bounding box center [134, 274] width 161 height 34
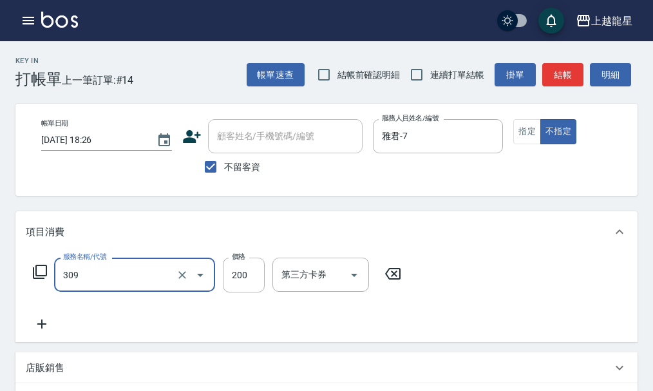
type input "剪髮(國小)(309)"
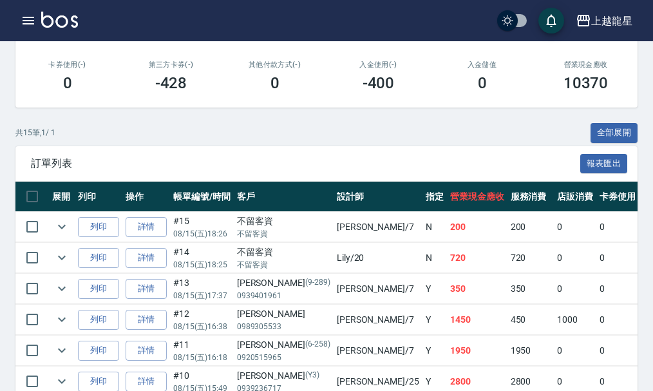
scroll to position [257, 0]
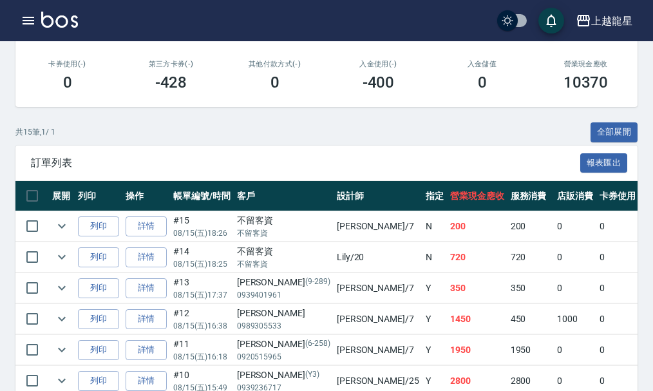
click at [51, 25] on img at bounding box center [59, 20] width 37 height 16
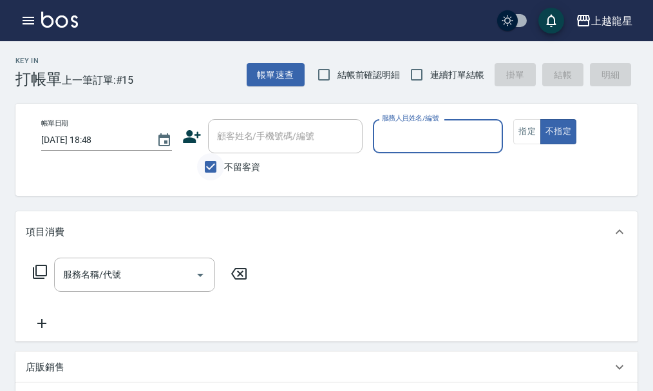
click at [213, 165] on input "不留客資" at bounding box center [210, 166] width 27 height 27
checkbox input "false"
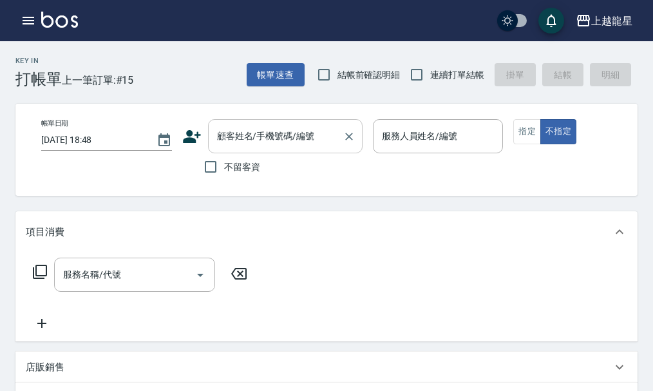
click at [232, 124] on div "顧客姓名/手機號碼/編號" at bounding box center [285, 136] width 154 height 34
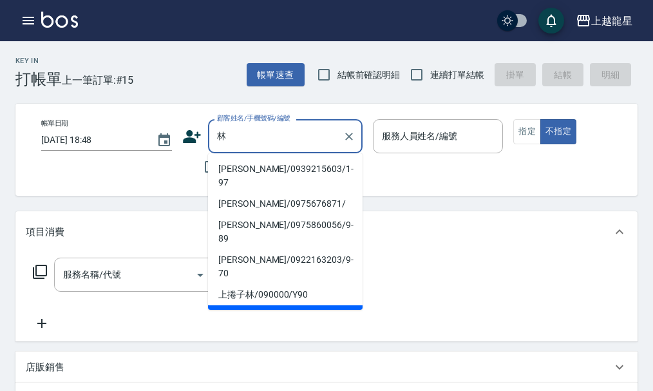
click at [252, 305] on li "林麗芬/0911662588/1-20" at bounding box center [285, 322] width 154 height 35
type input "林麗芬/0911662588/1-20"
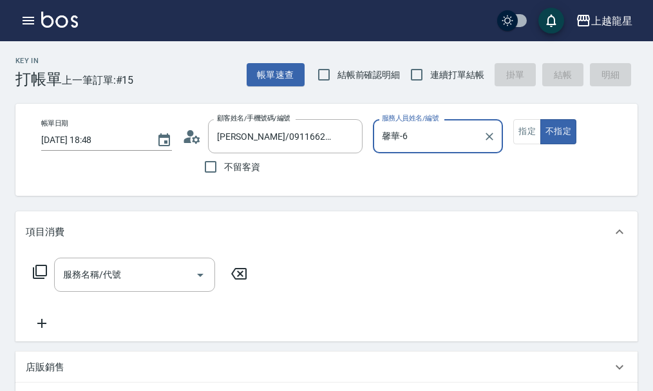
type input "馨華-6"
drag, startPoint x: 525, startPoint y: 138, endPoint x: 506, endPoint y: 155, distance: 26.0
click at [525, 147] on div "帳單日期 2025/08/15 18:48 顧客姓名/手機號碼/編號 林麗芬/0911662588/1-20 顧客姓名/手機號碼/編號 不留客資 服務人員姓名…" at bounding box center [337, 149] width 613 height 61
click at [532, 126] on button "指定" at bounding box center [527, 131] width 28 height 25
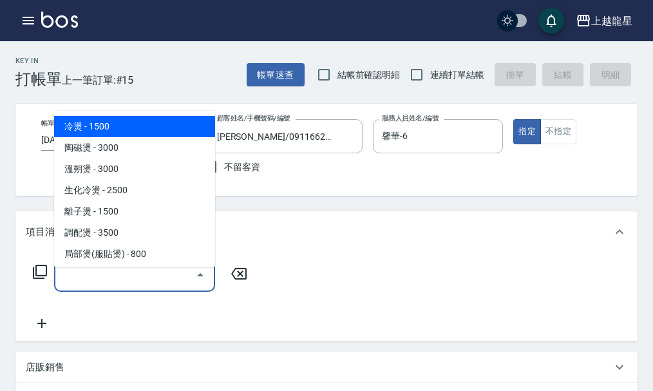
click at [160, 286] on input "服務名稱/代號" at bounding box center [125, 274] width 130 height 23
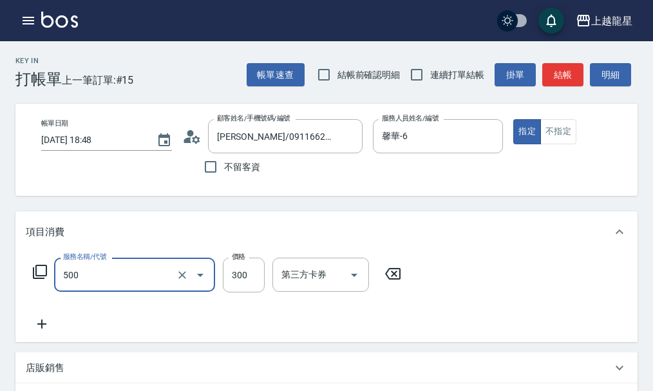
type input "一般洗髮(500)"
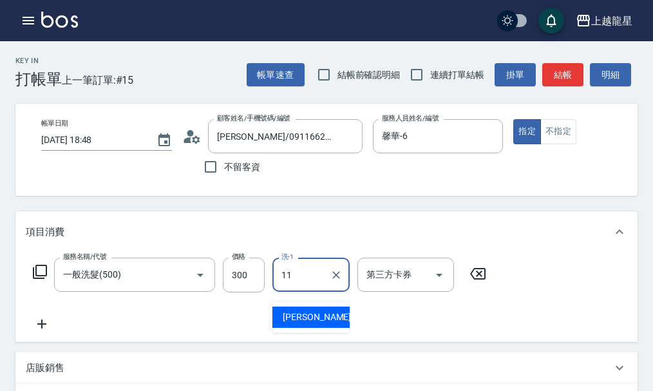
type input "潘潘-11"
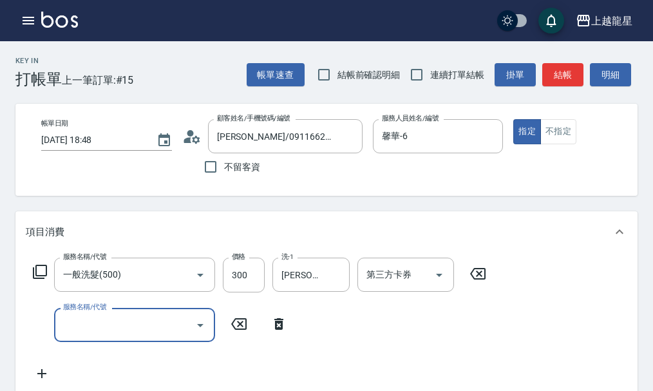
click at [270, 331] on icon at bounding box center [279, 323] width 32 height 15
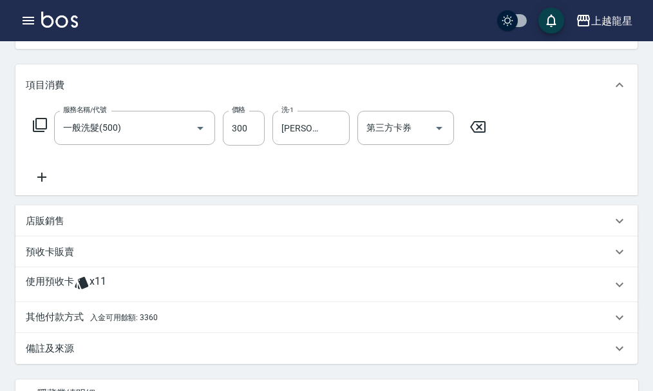
scroll to position [344, 0]
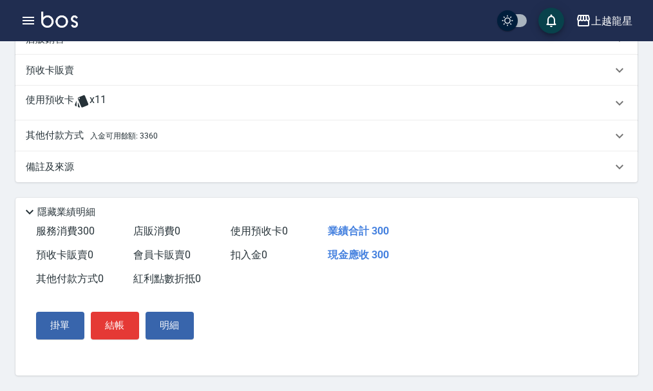
click at [109, 134] on span "入金可用餘額: 3360" at bounding box center [124, 135] width 68 height 9
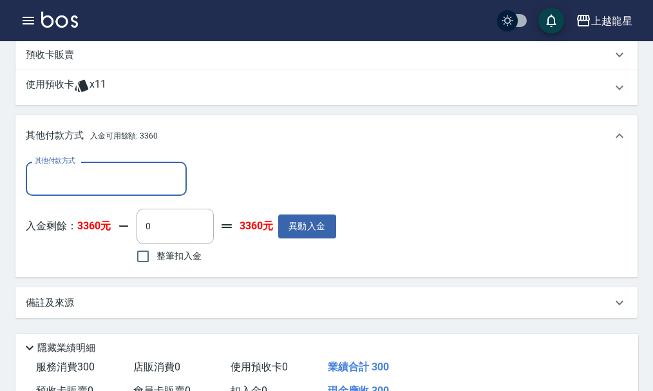
scroll to position [0, 0]
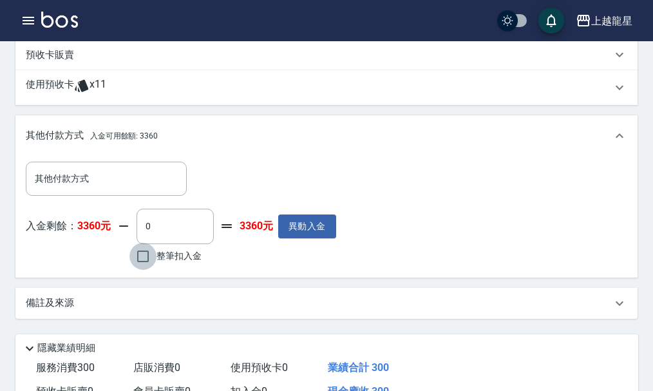
click at [140, 266] on input "整筆扣入金" at bounding box center [142, 256] width 27 height 27
checkbox input "true"
type input "300"
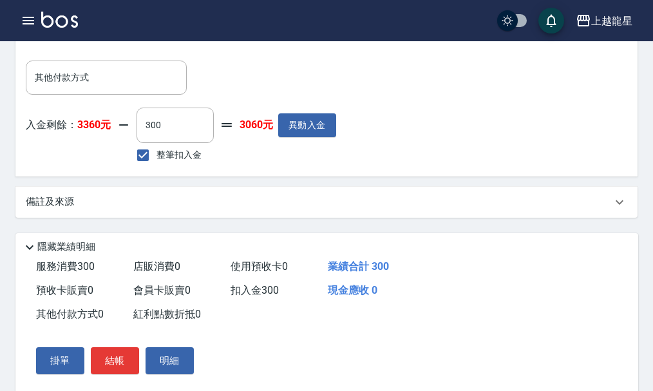
scroll to position [495, 0]
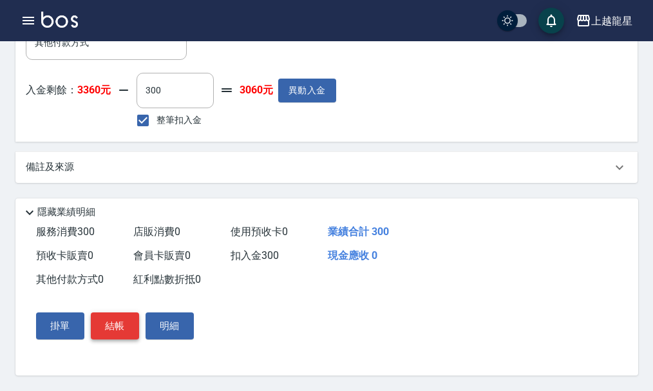
click at [121, 320] on button "結帳" at bounding box center [115, 325] width 48 height 27
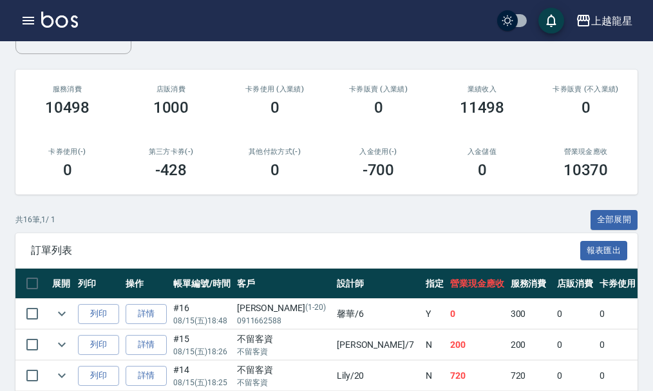
scroll to position [322, 0]
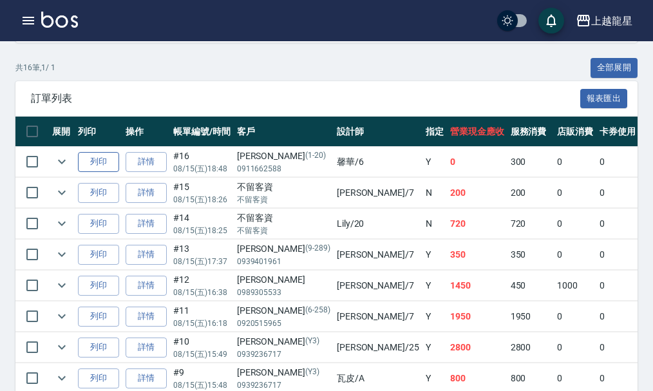
click at [103, 160] on button "列印" at bounding box center [98, 162] width 41 height 20
click at [154, 165] on link "詳情" at bounding box center [146, 162] width 41 height 20
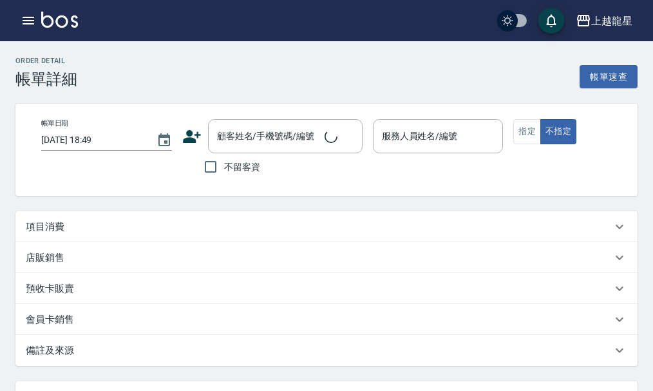
type input "2025/08/15 18:48"
type input "馨華-6"
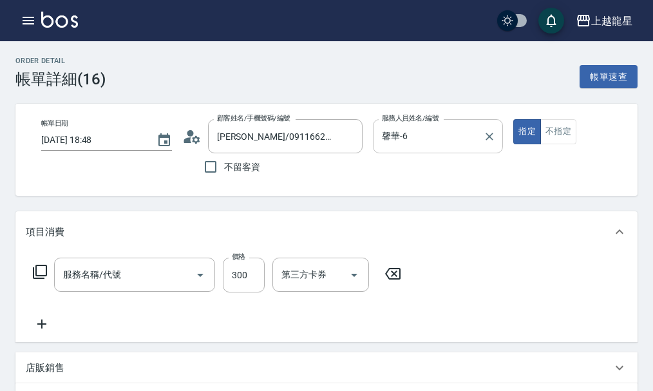
type input "林麗芬/0911662588/1-20"
type input "一般洗髮(500)"
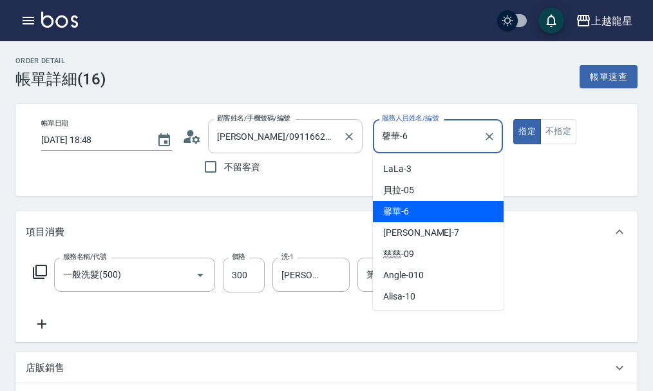
drag, startPoint x: 438, startPoint y: 134, endPoint x: 221, endPoint y: 131, distance: 216.9
click at [221, 131] on div "帳單日期 2025/08/15 18:48 顧客姓名/手機號碼/編號 林麗芬/0911662588/1-20 顧客姓名/手機號碼/編號 不留客資 服務人員姓名…" at bounding box center [337, 149] width 613 height 61
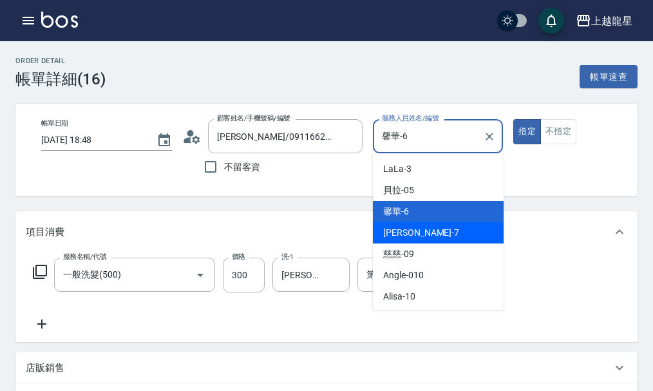
click at [388, 234] on span "雅君 -7" at bounding box center [421, 233] width 76 height 14
type input "雅君-7"
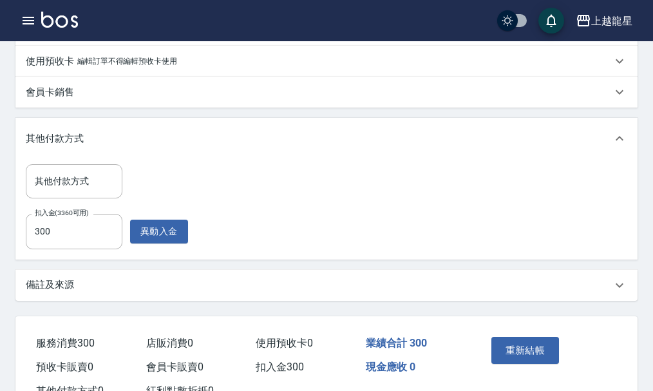
scroll to position [427, 0]
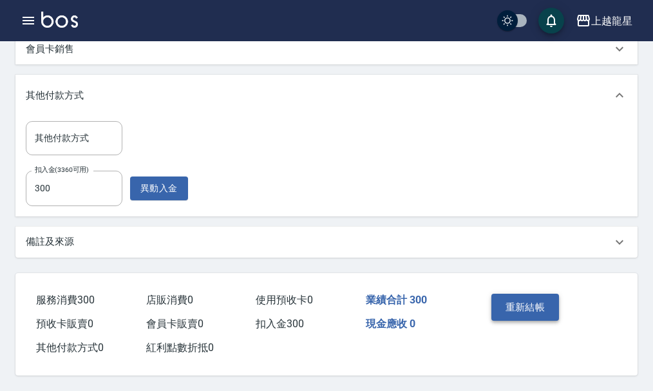
click at [535, 297] on button "重新結帳" at bounding box center [525, 306] width 68 height 27
